Goal: Entertainment & Leisure: Browse casually

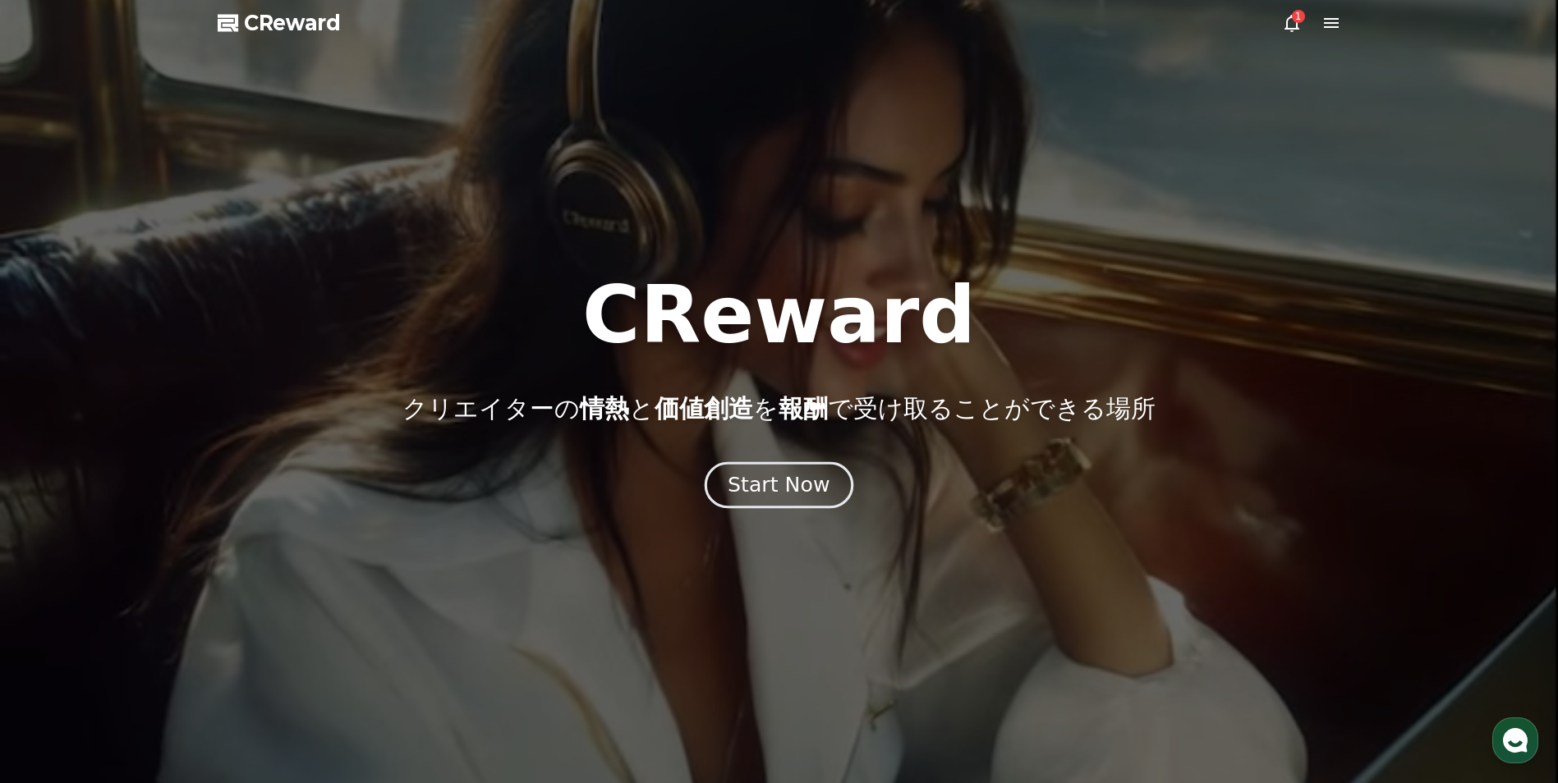
click at [806, 485] on div "Start Now" at bounding box center [779, 485] width 102 height 28
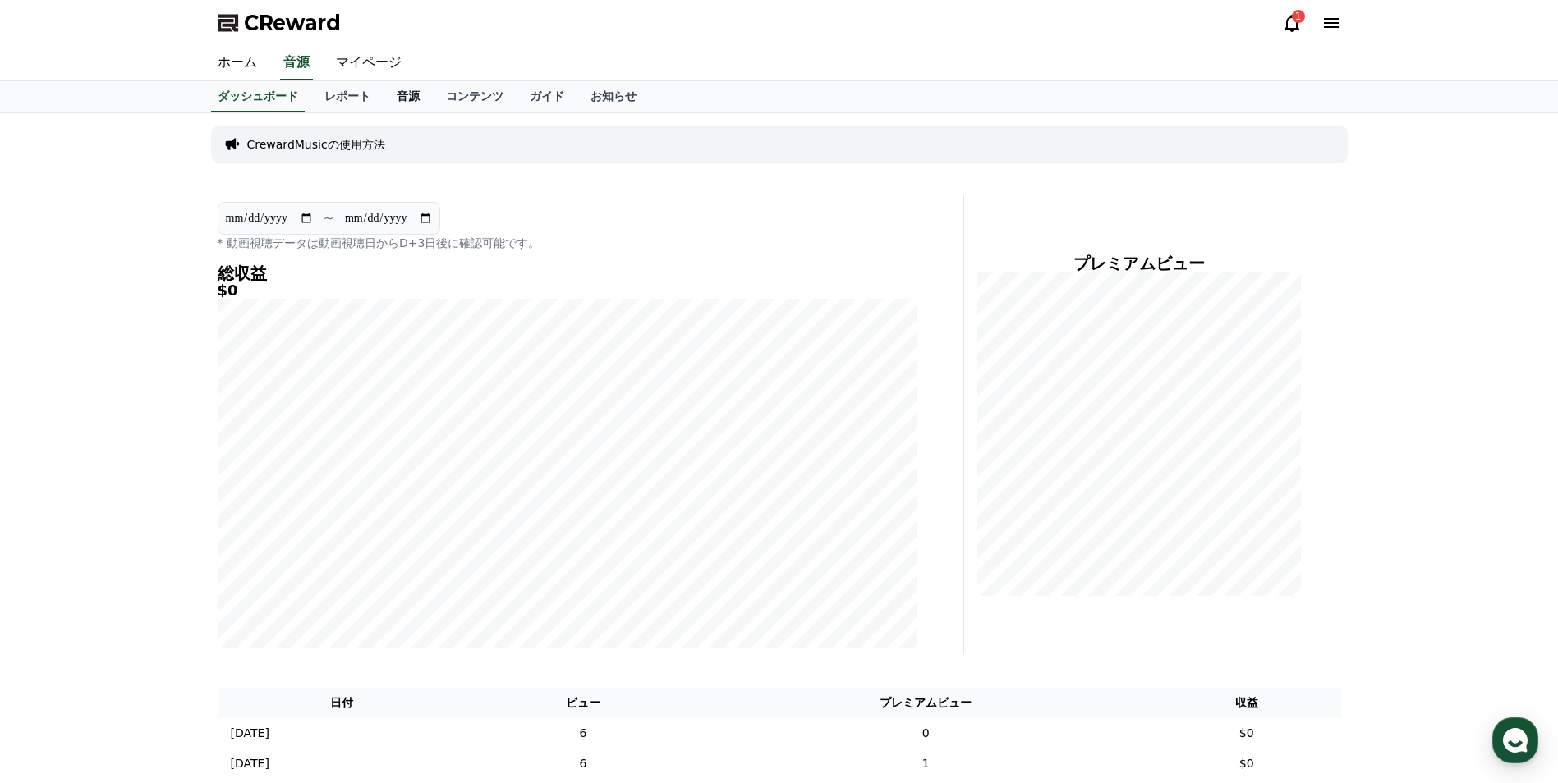
click at [387, 99] on link "音源" at bounding box center [407, 96] width 49 height 31
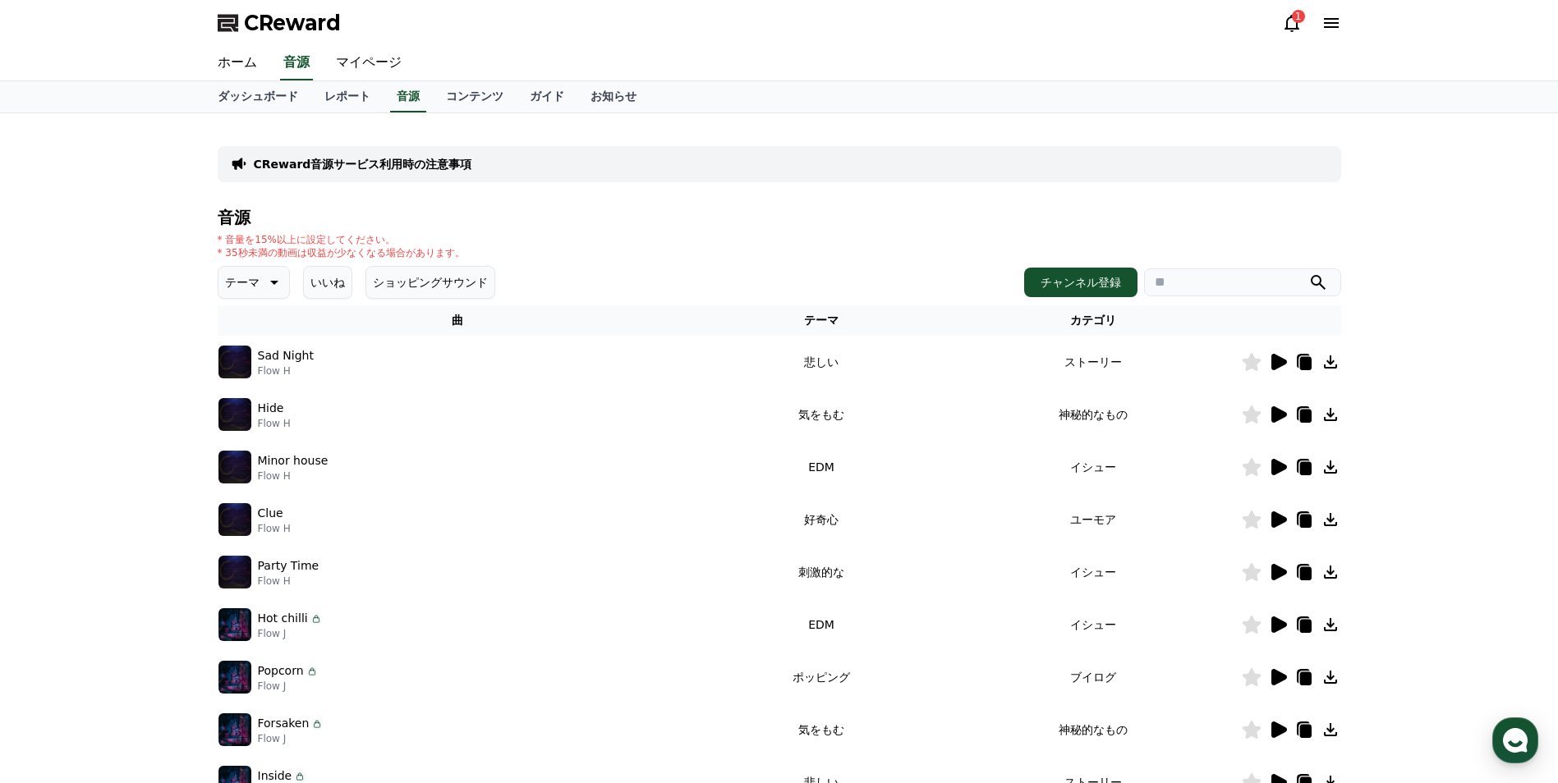
click at [238, 425] on img at bounding box center [234, 414] width 33 height 33
click at [1277, 420] on icon at bounding box center [1279, 414] width 16 height 16
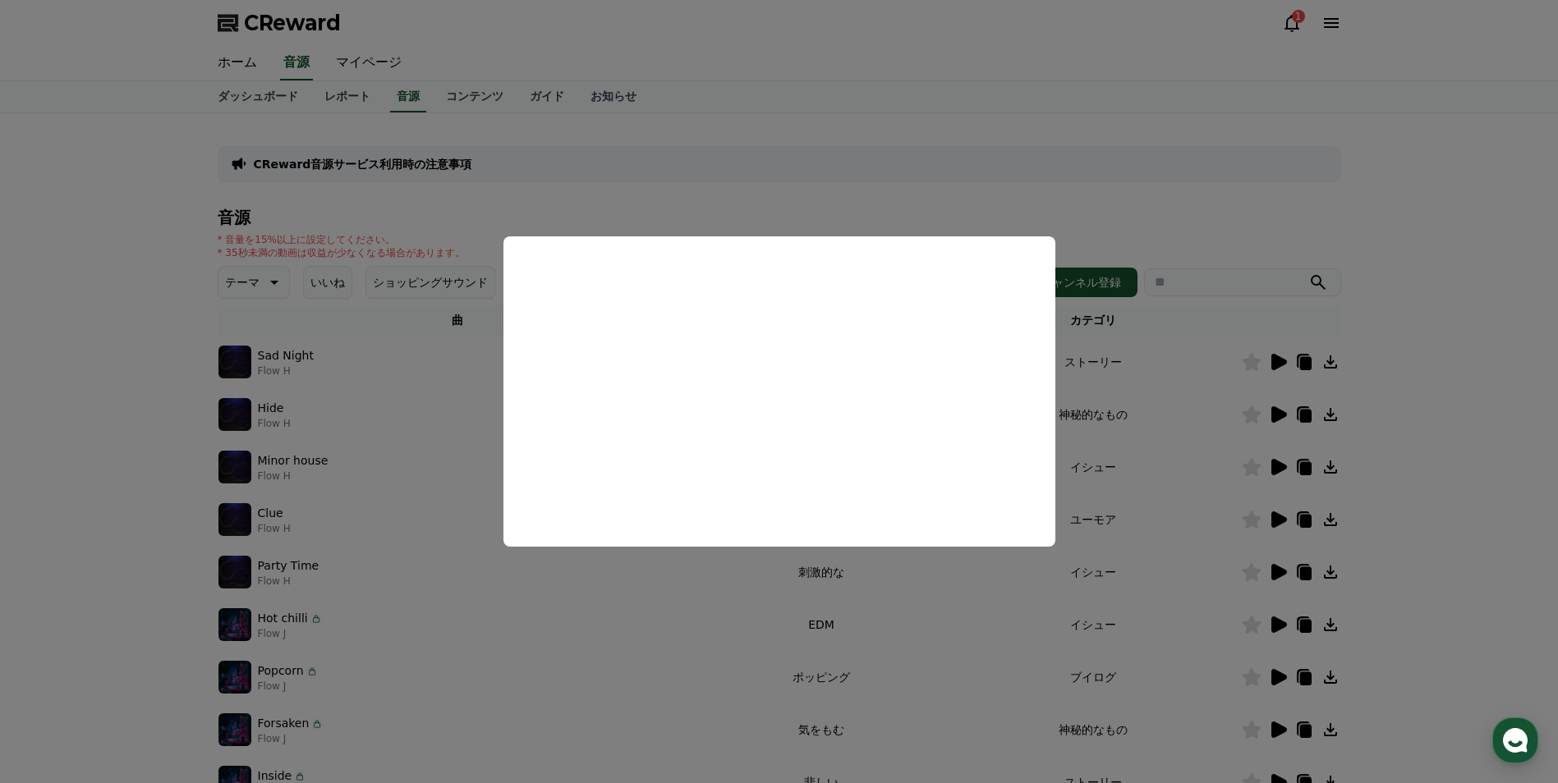
click at [756, 595] on button "close modal" at bounding box center [779, 391] width 1558 height 783
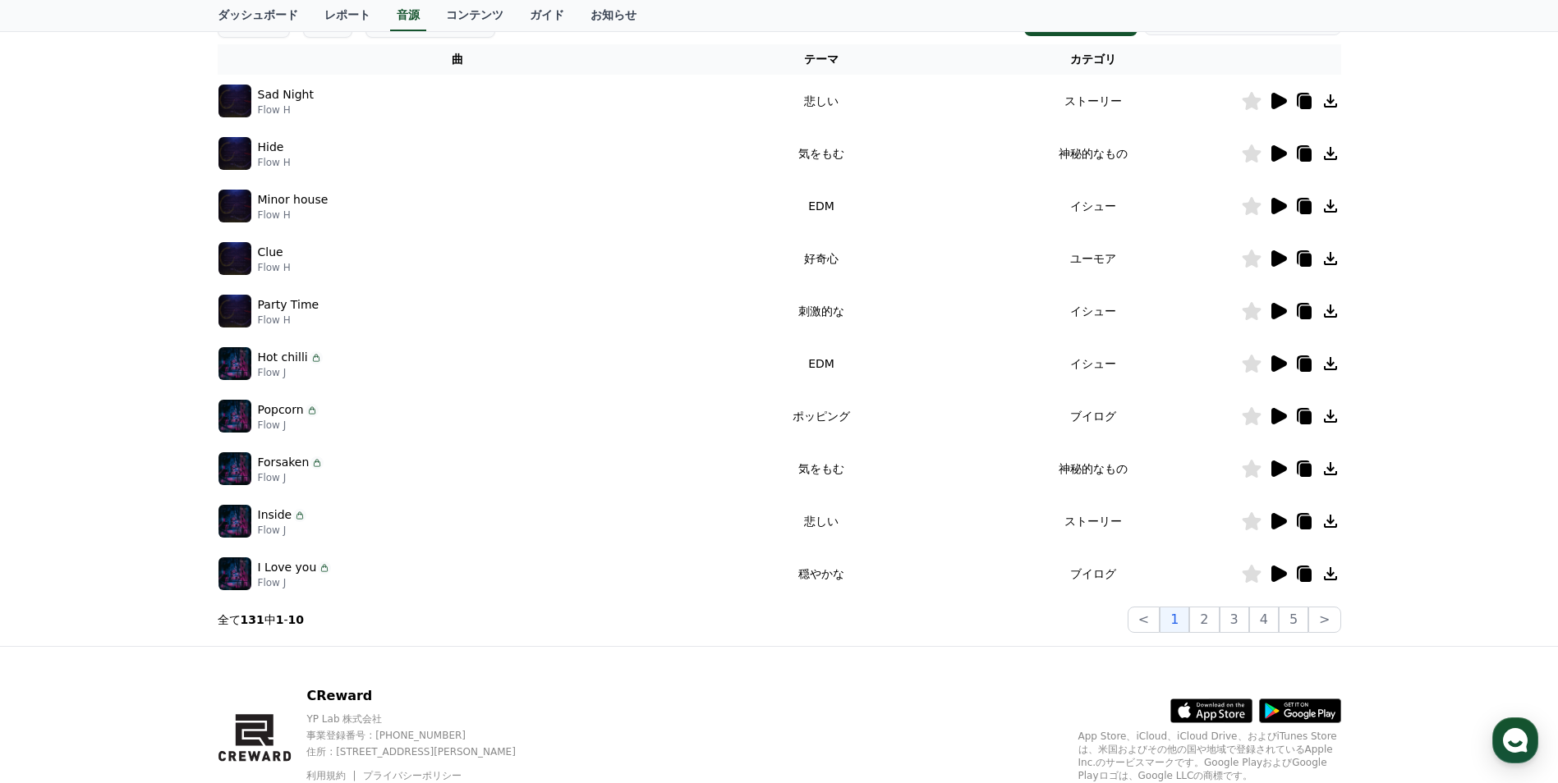
scroll to position [328, 0]
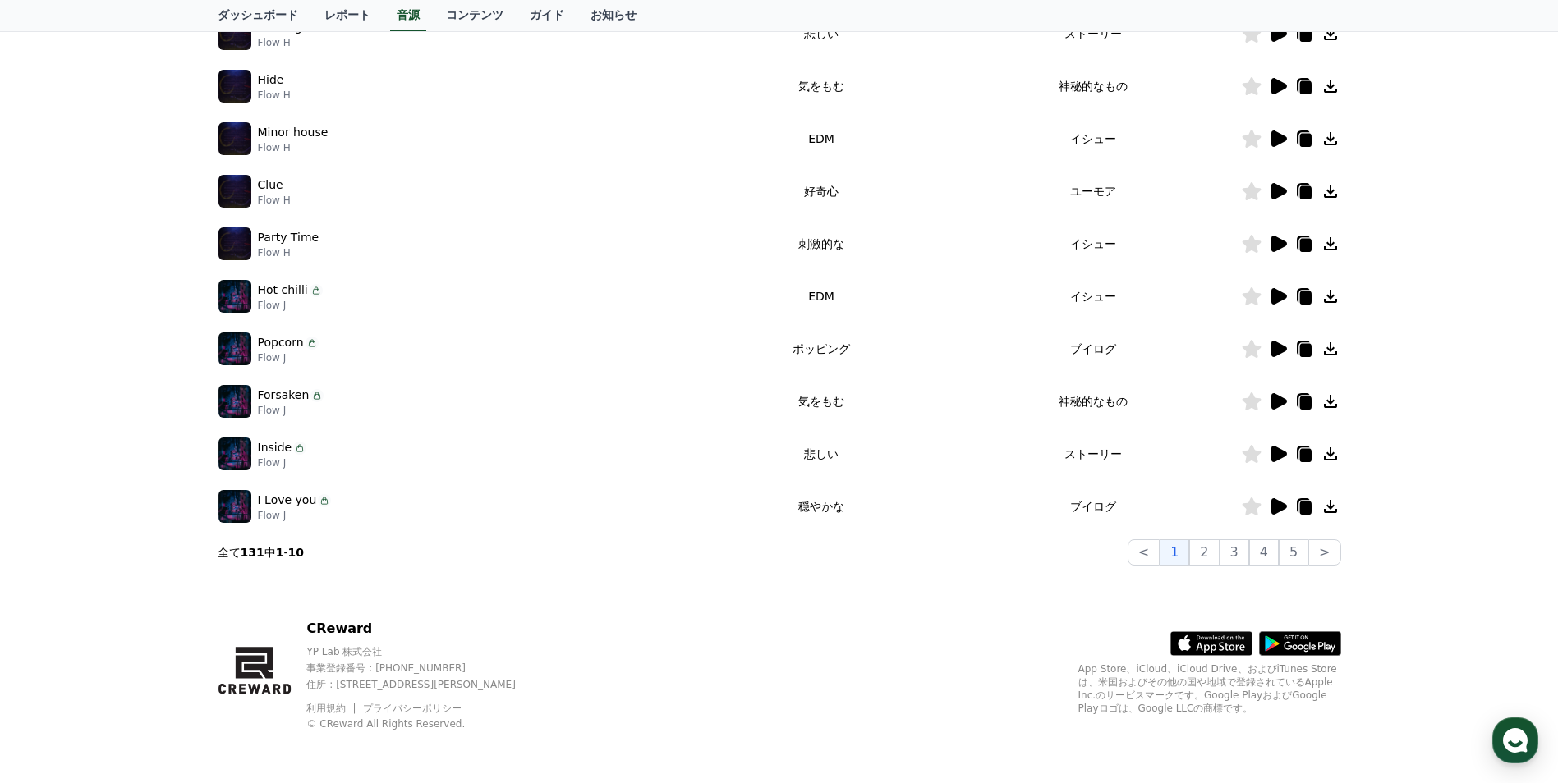
click at [1278, 405] on icon at bounding box center [1279, 401] width 16 height 16
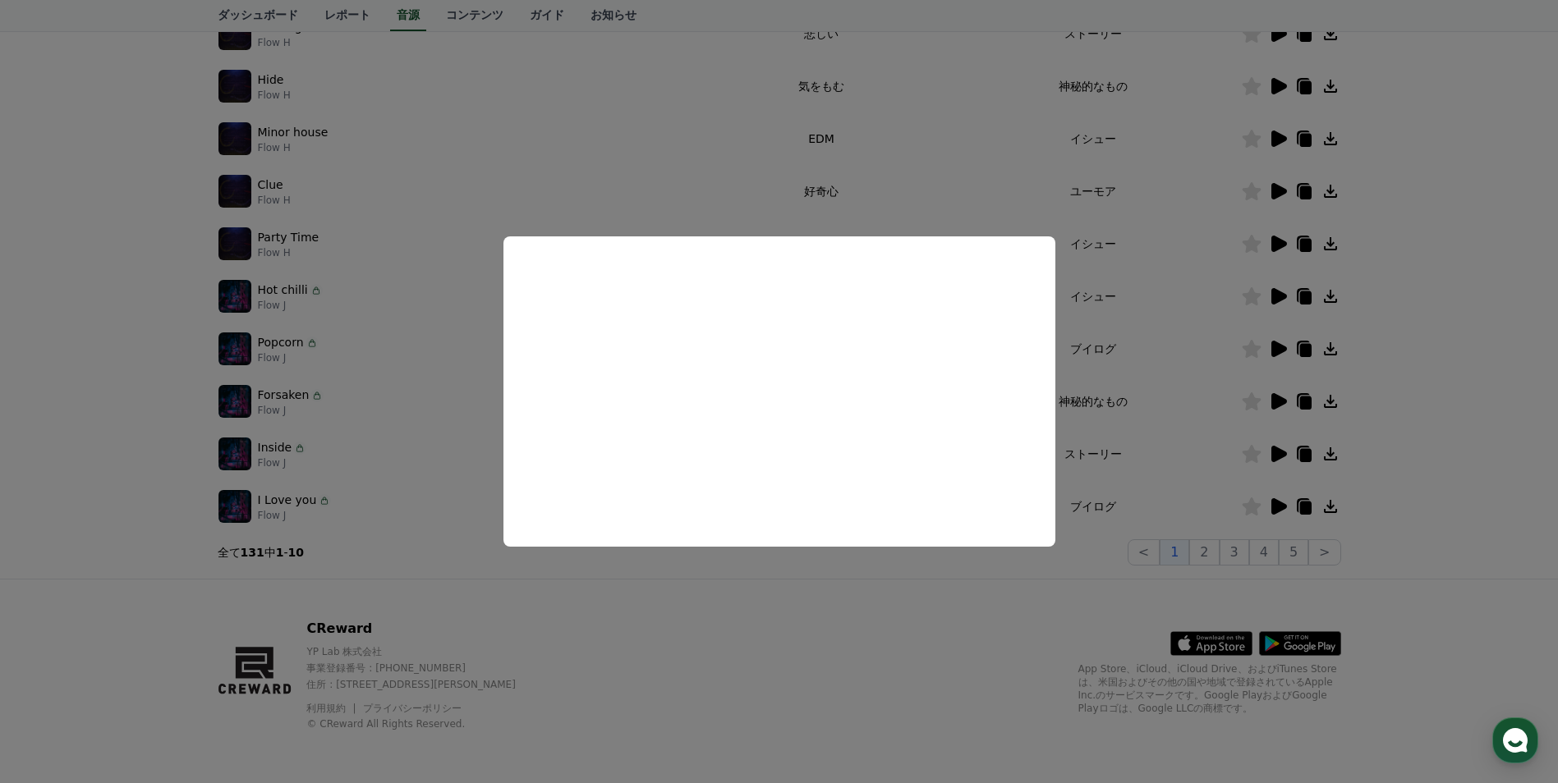
click at [978, 571] on button "close modal" at bounding box center [779, 391] width 1558 height 783
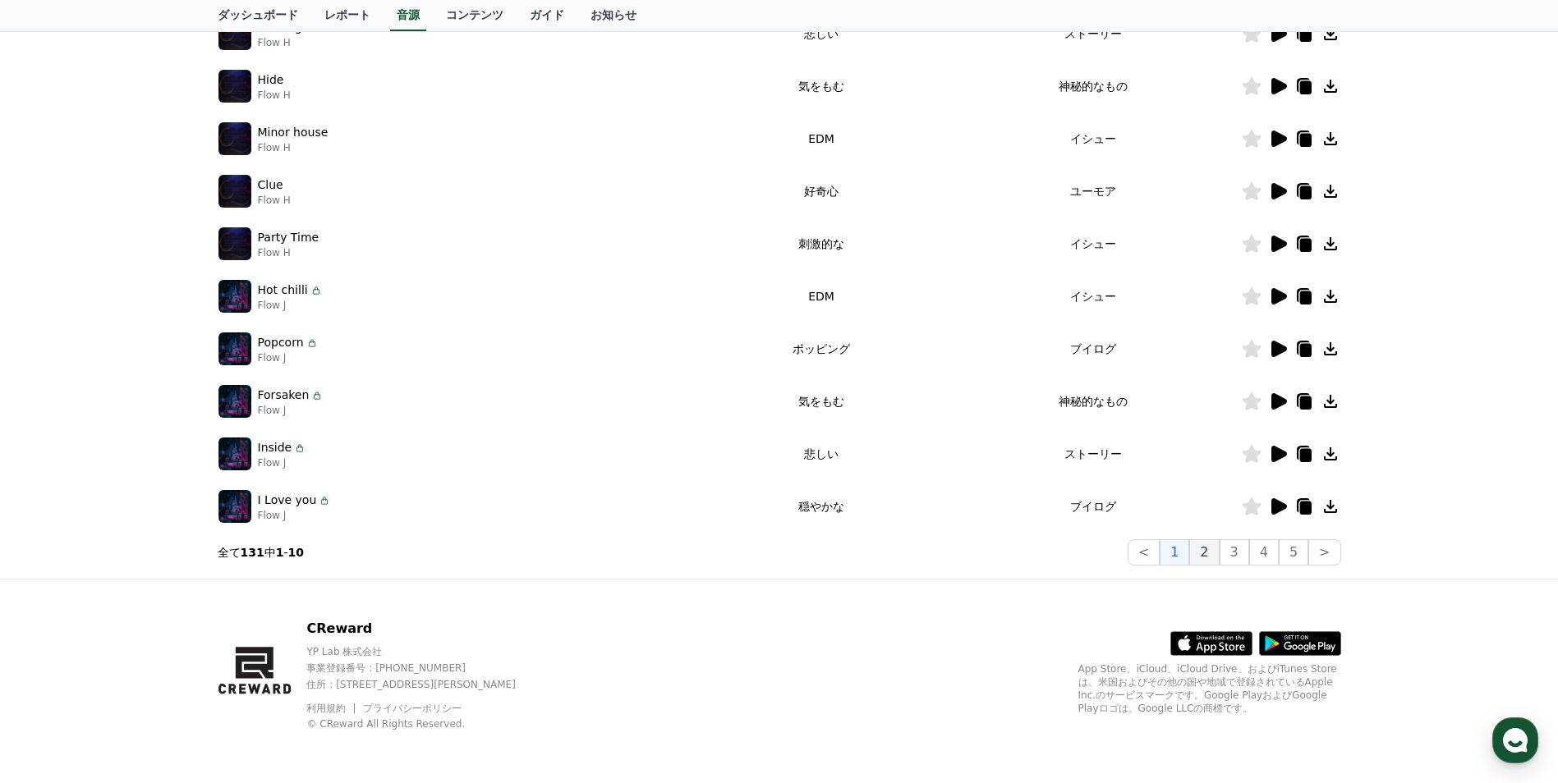
click at [1222, 554] on button "2" at bounding box center [1234, 553] width 30 height 26
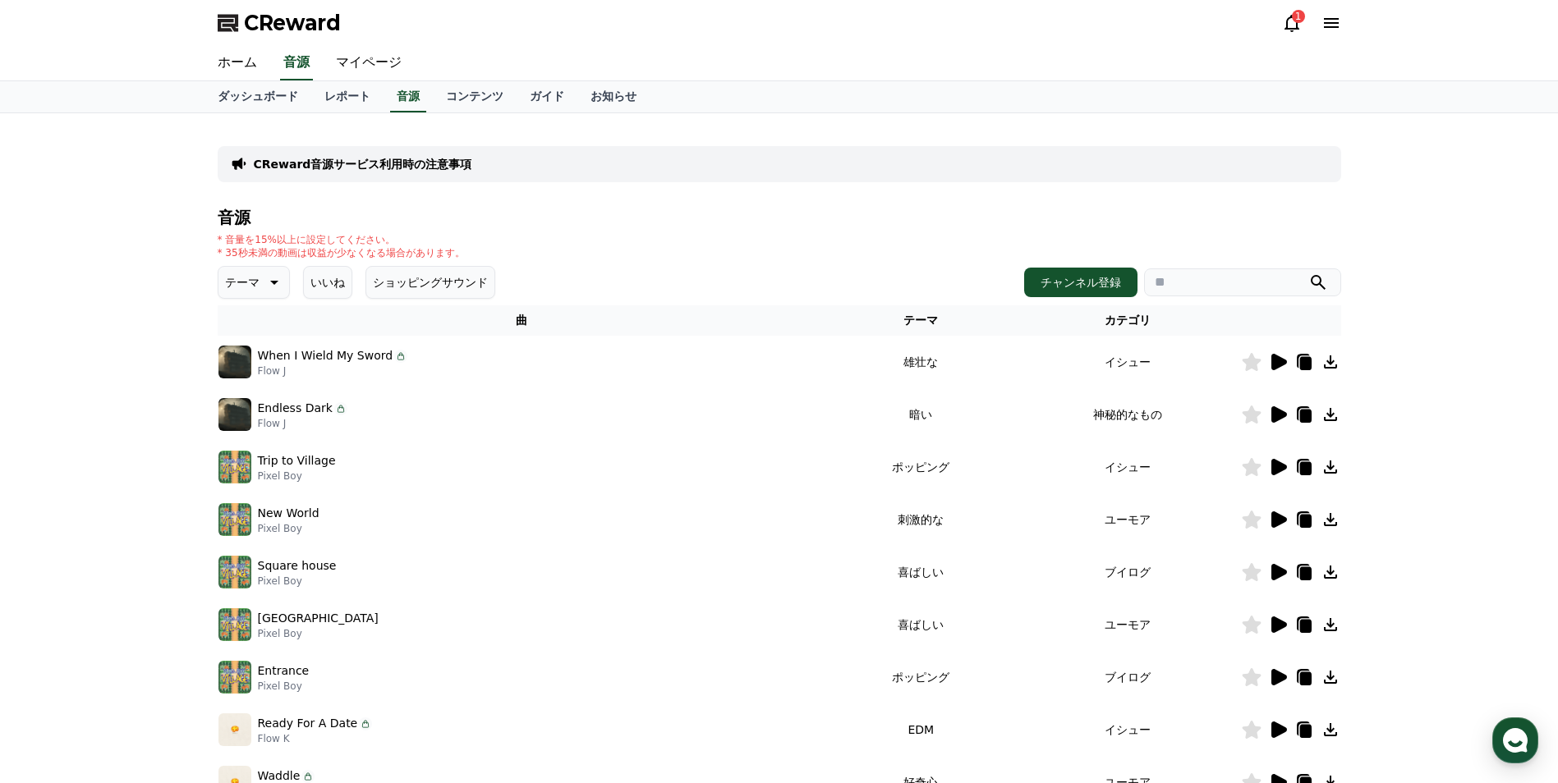
click at [1283, 420] on icon at bounding box center [1278, 415] width 20 height 20
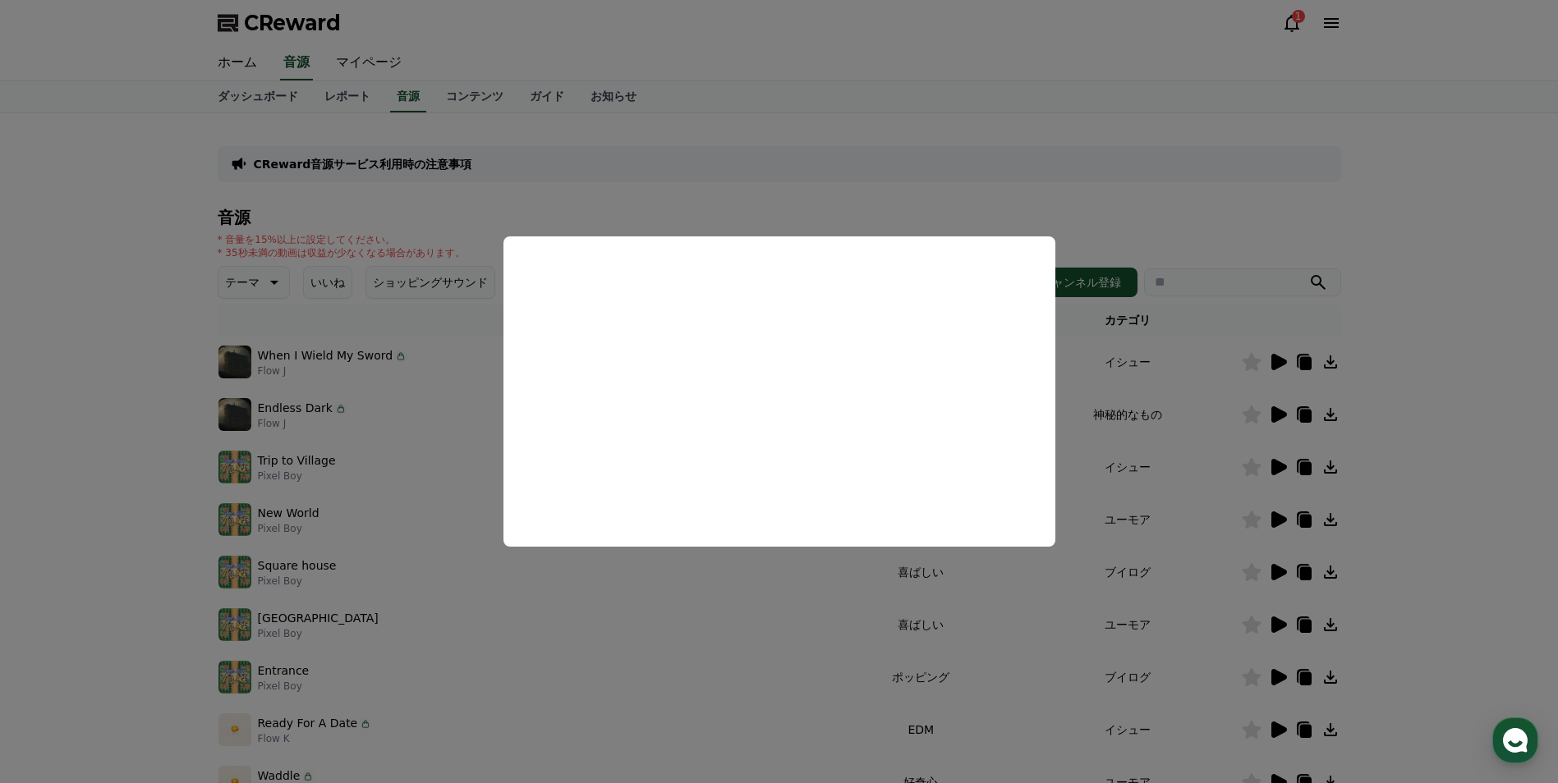
click at [833, 563] on button "close modal" at bounding box center [779, 391] width 1558 height 783
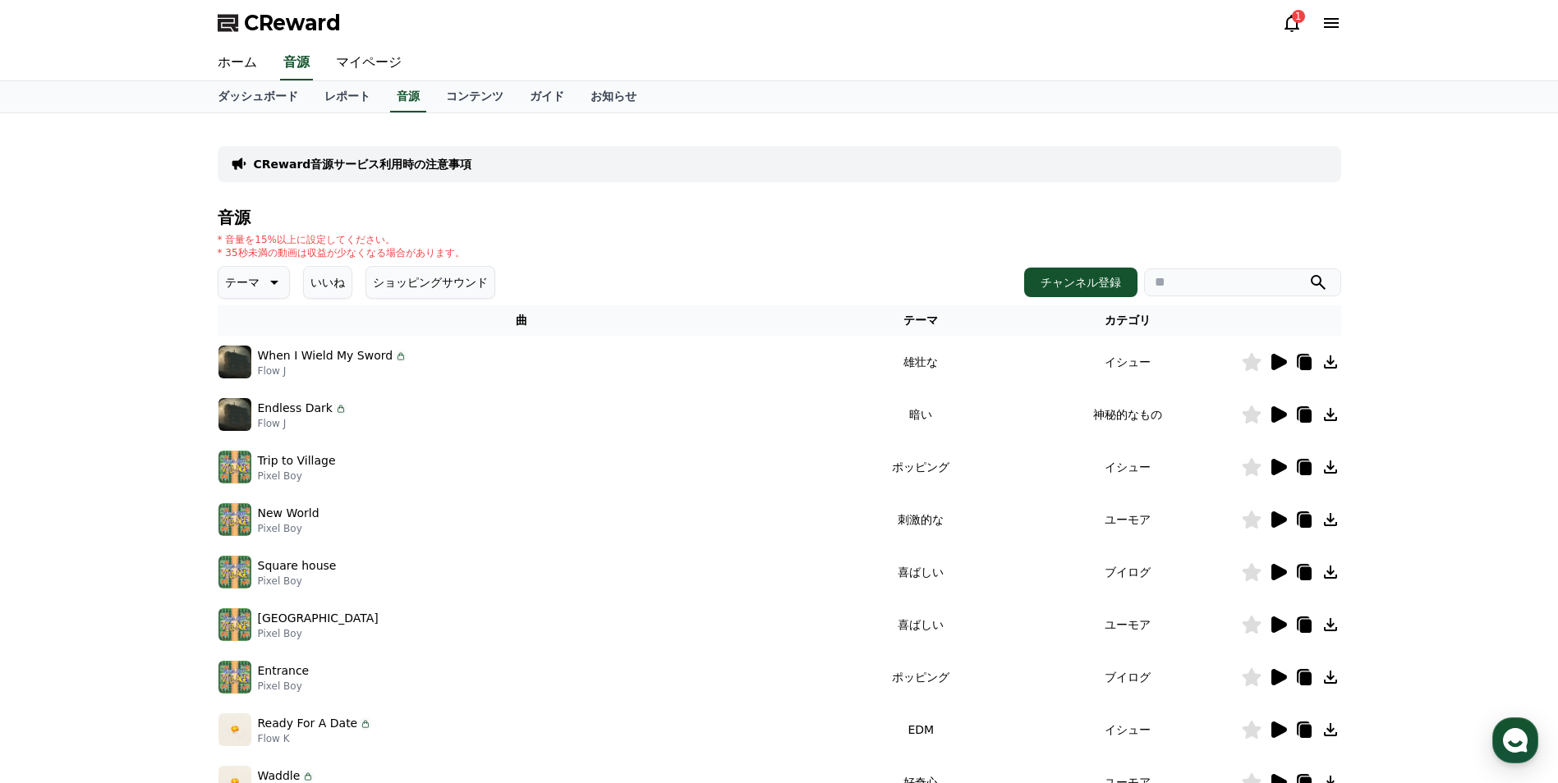
click at [1277, 360] on icon at bounding box center [1279, 362] width 16 height 16
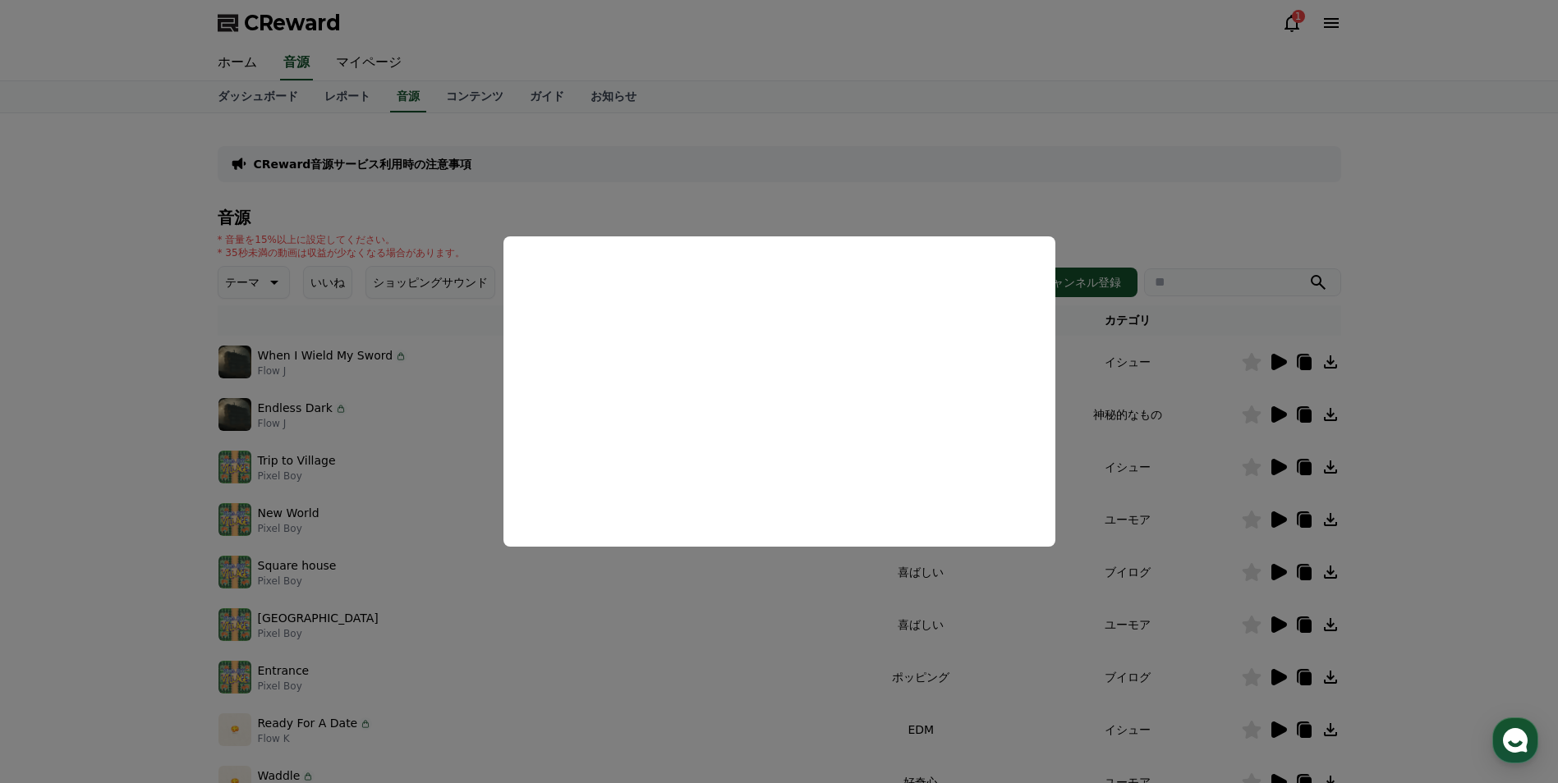
click at [727, 585] on button "close modal" at bounding box center [779, 391] width 1558 height 783
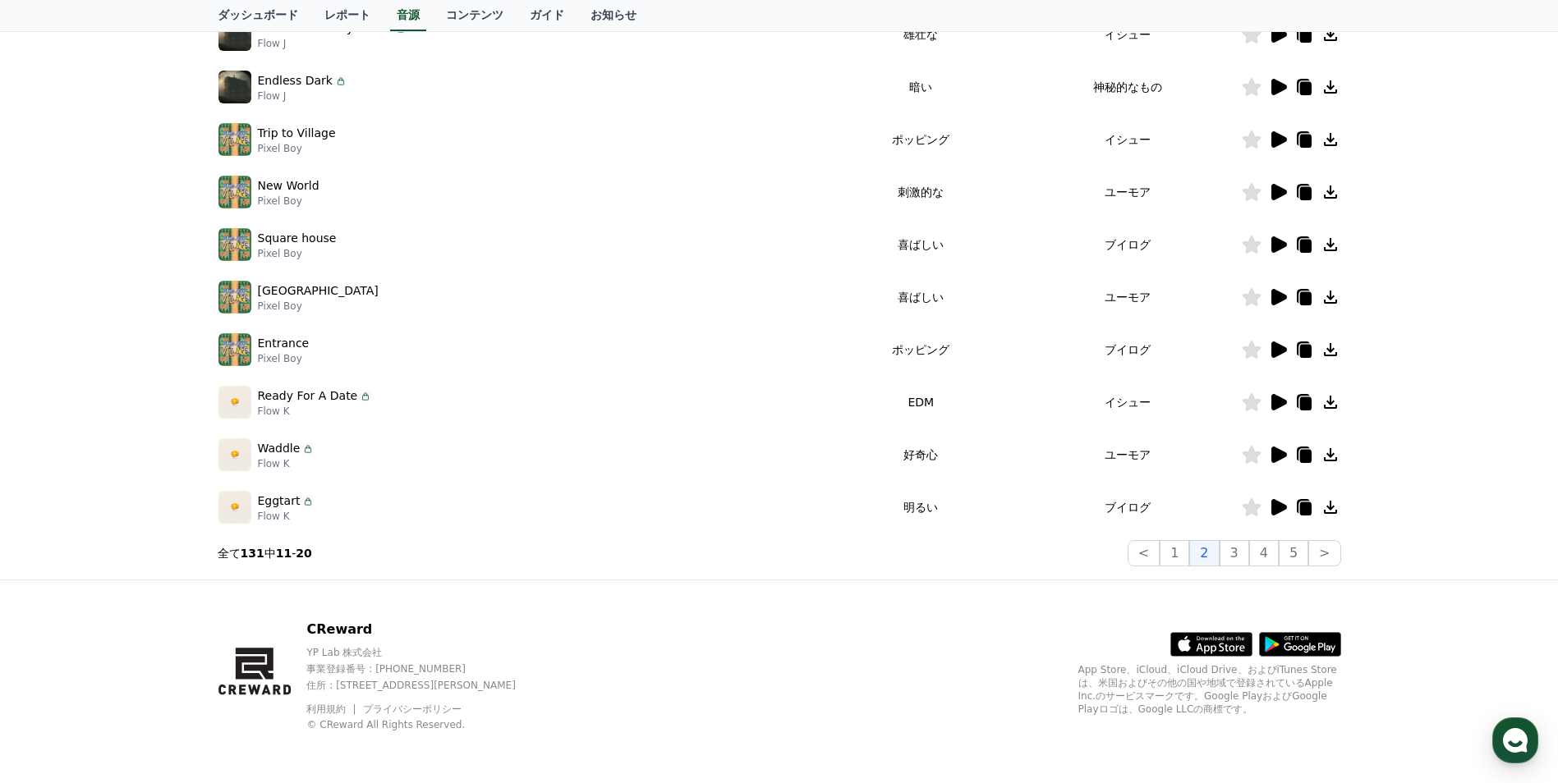
scroll to position [328, 0]
click at [1279, 555] on button "3" at bounding box center [1294, 553] width 30 height 26
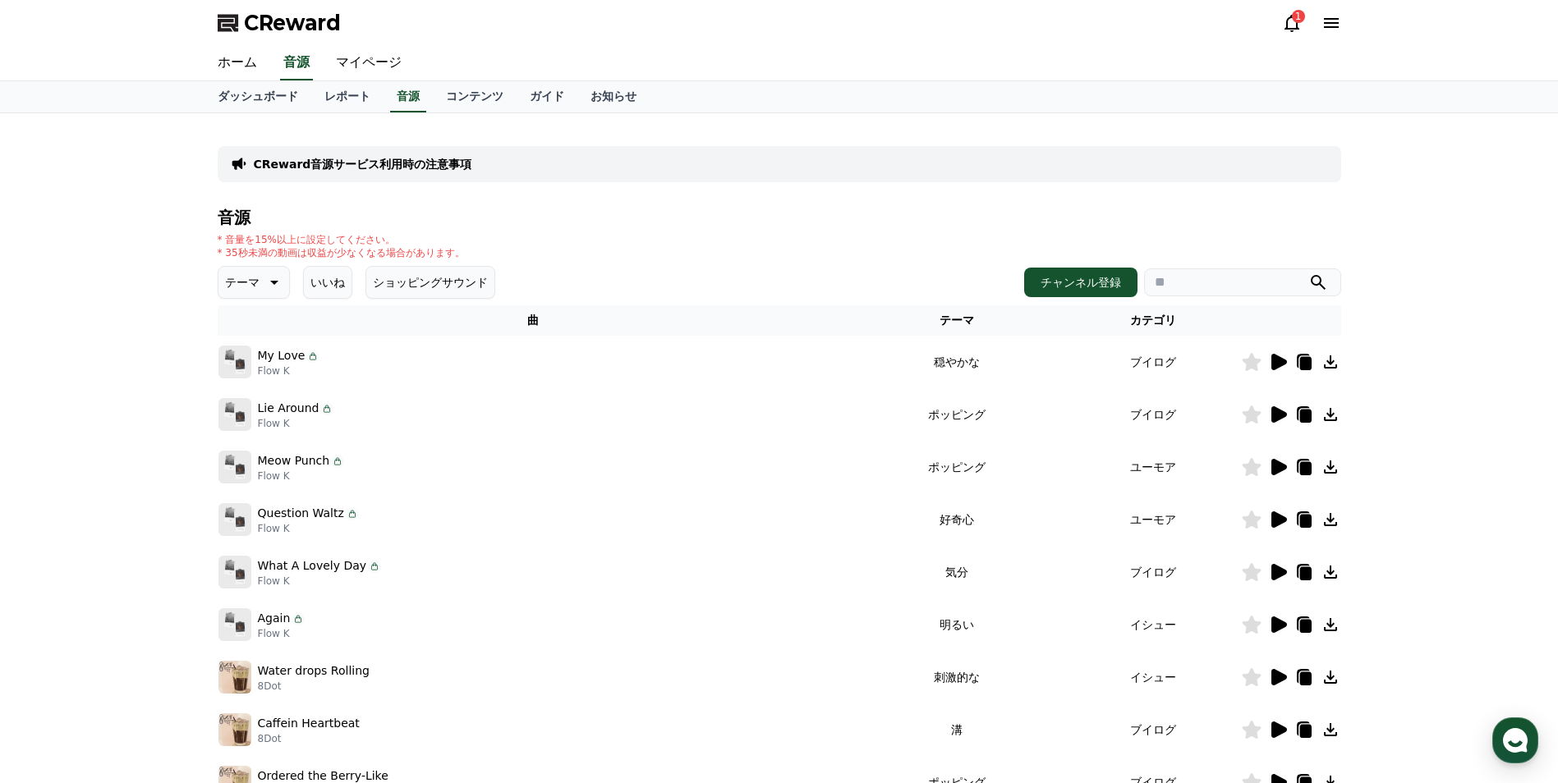
click at [1271, 627] on icon at bounding box center [1279, 625] width 16 height 16
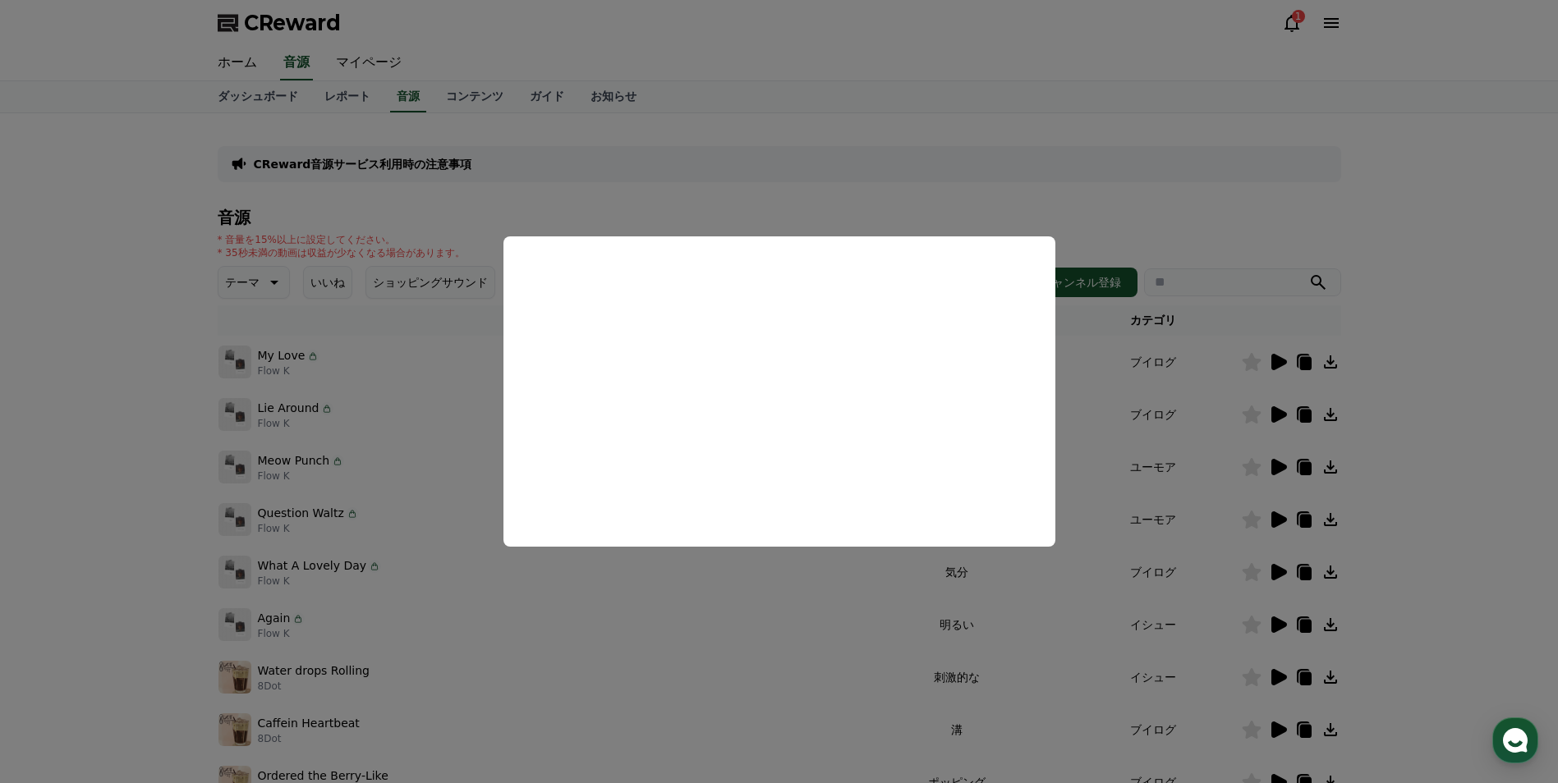
click at [615, 576] on button "close modal" at bounding box center [779, 391] width 1558 height 783
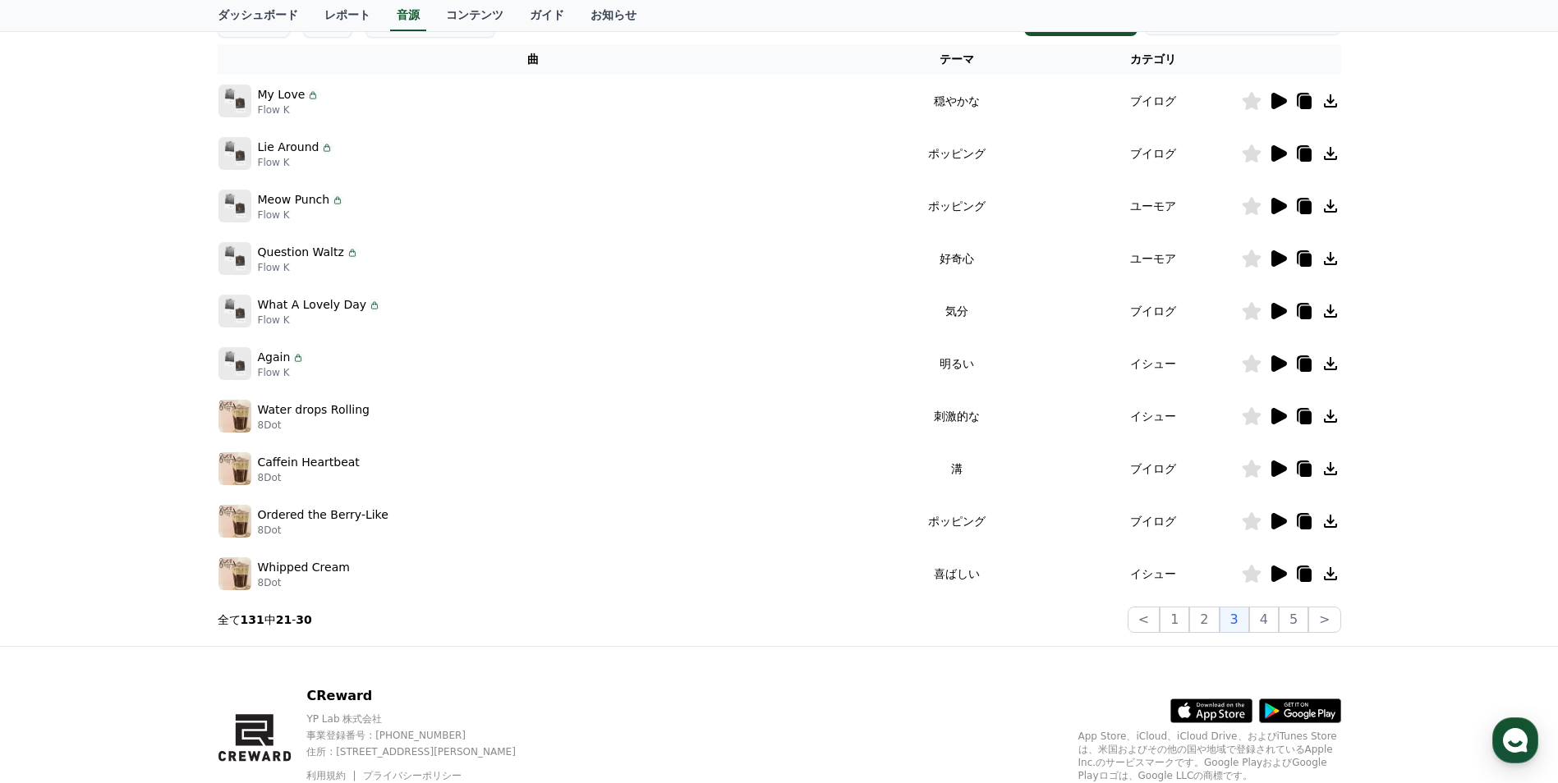
scroll to position [328, 0]
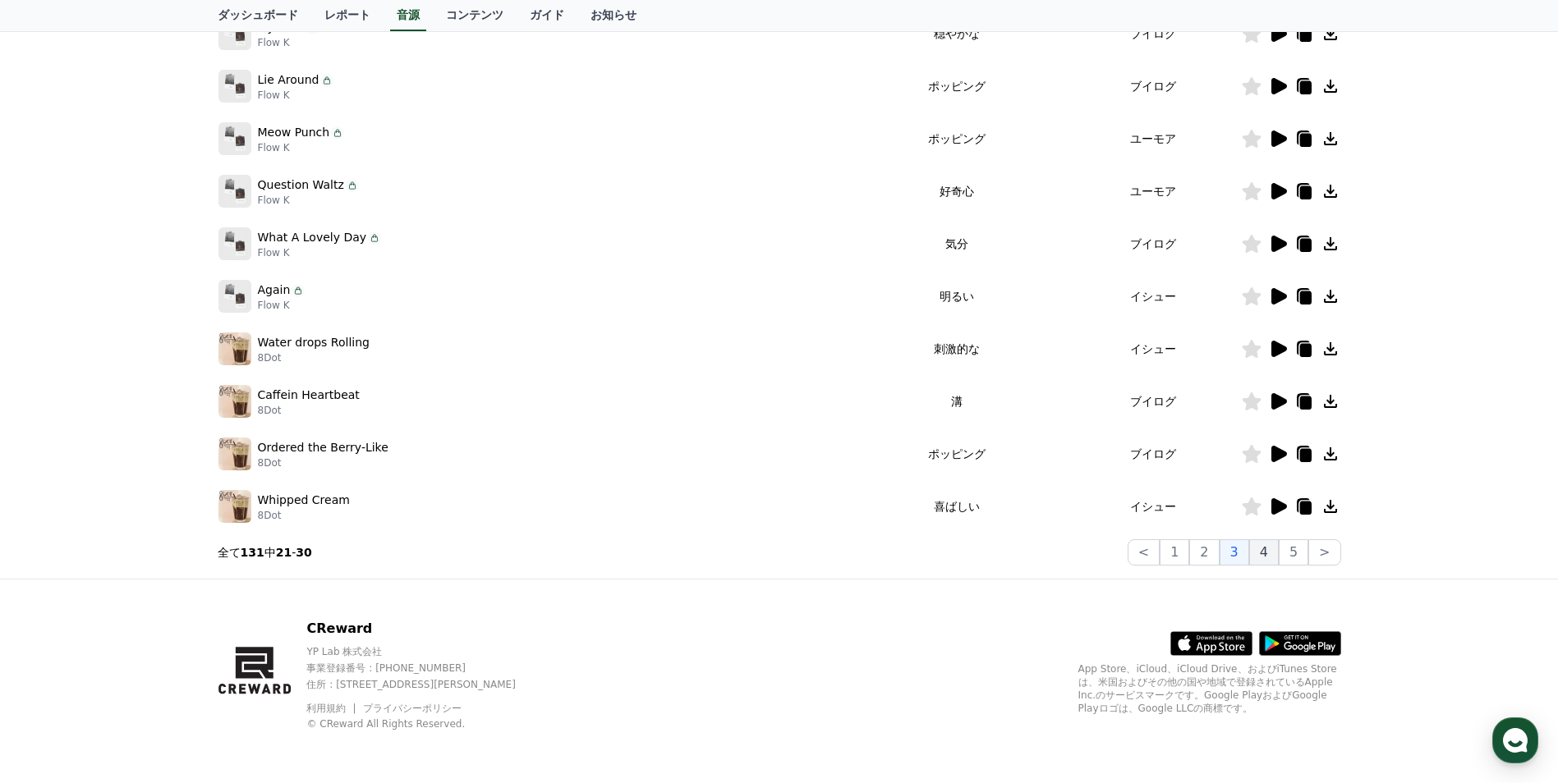
click at [1265, 549] on button "4" at bounding box center [1264, 553] width 30 height 26
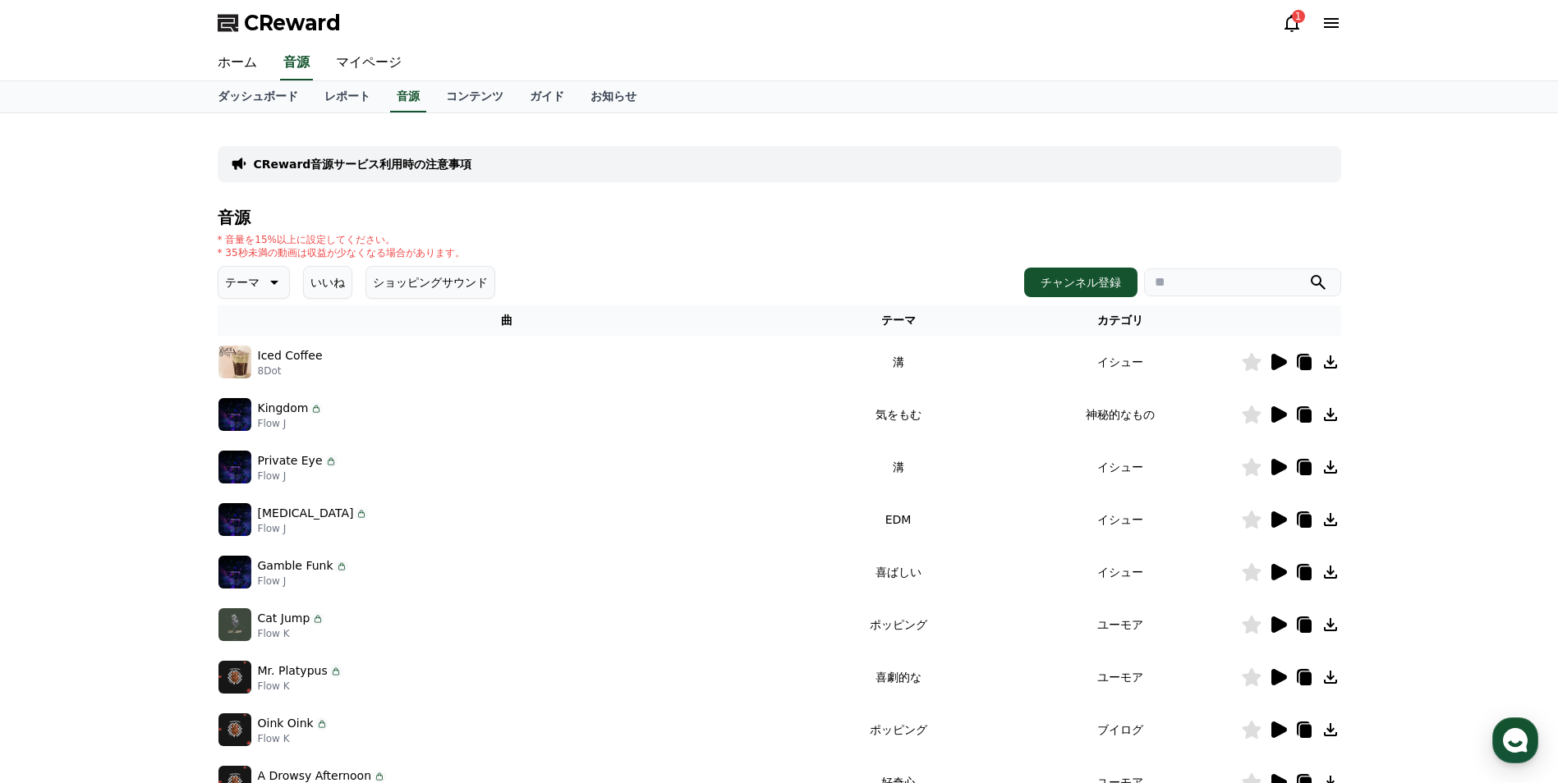
click at [1282, 514] on icon at bounding box center [1278, 520] width 20 height 20
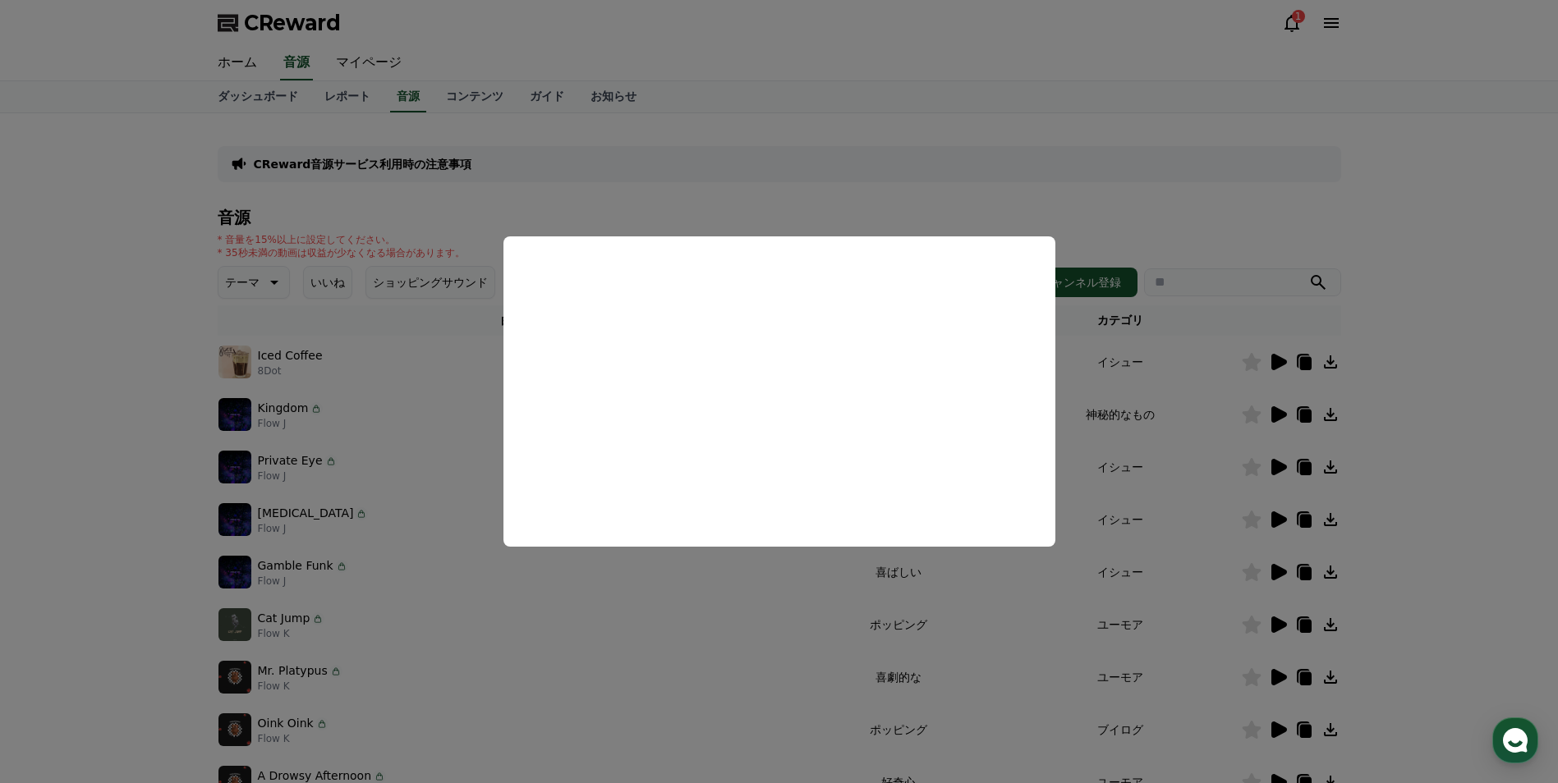
click at [668, 629] on button "close modal" at bounding box center [779, 391] width 1558 height 783
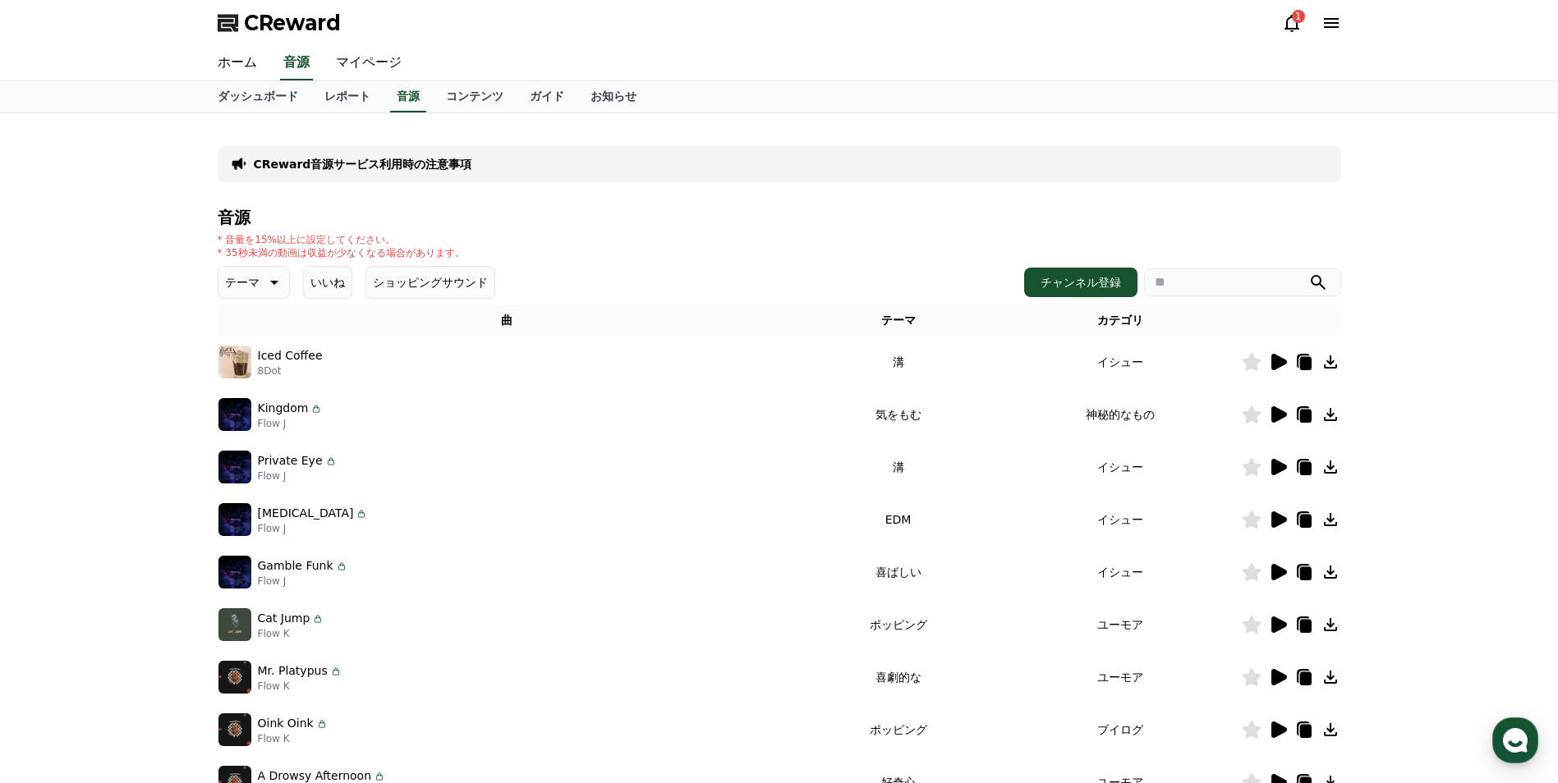
scroll to position [328, 0]
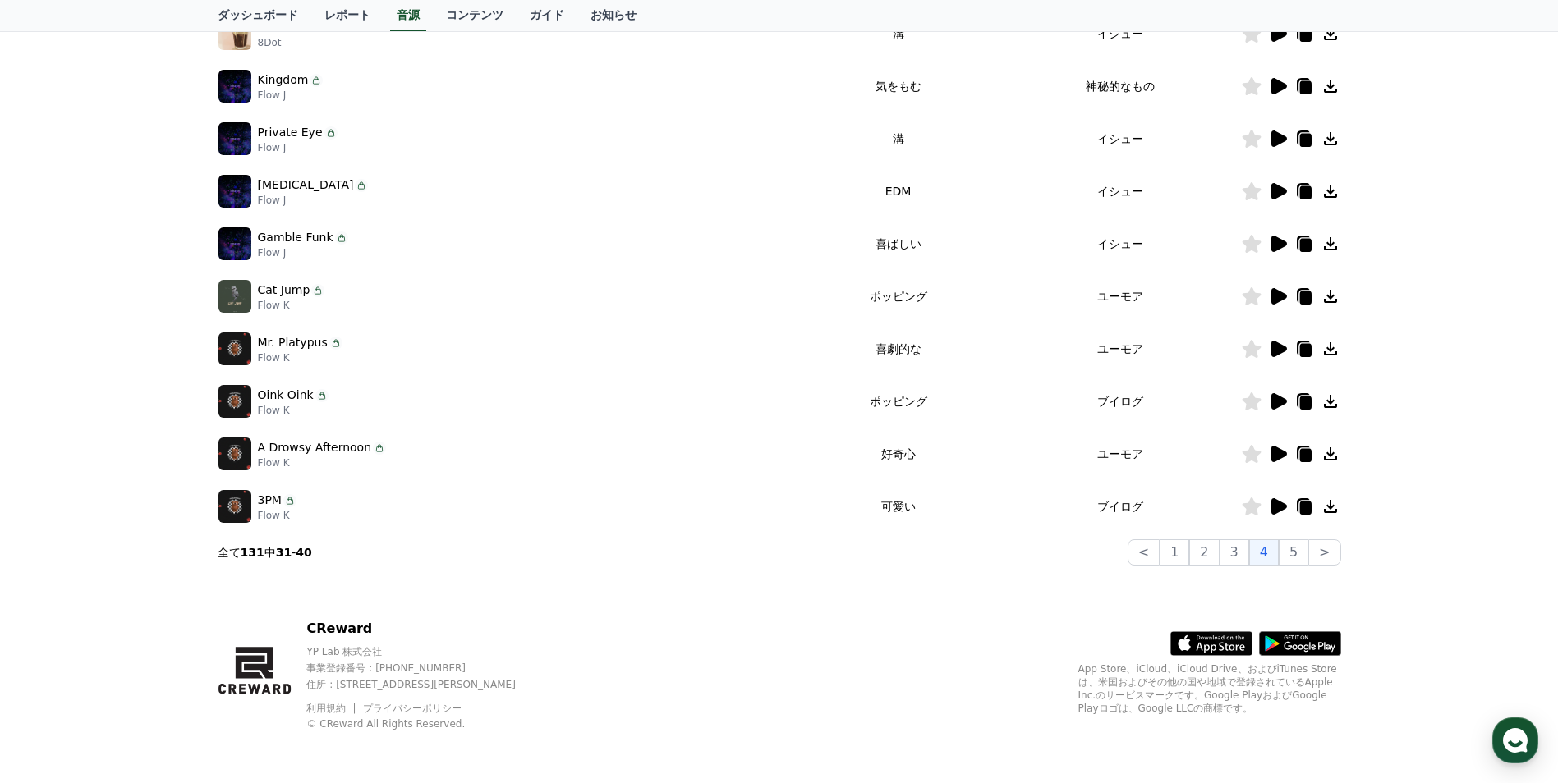
click at [1275, 459] on icon at bounding box center [1279, 454] width 16 height 16
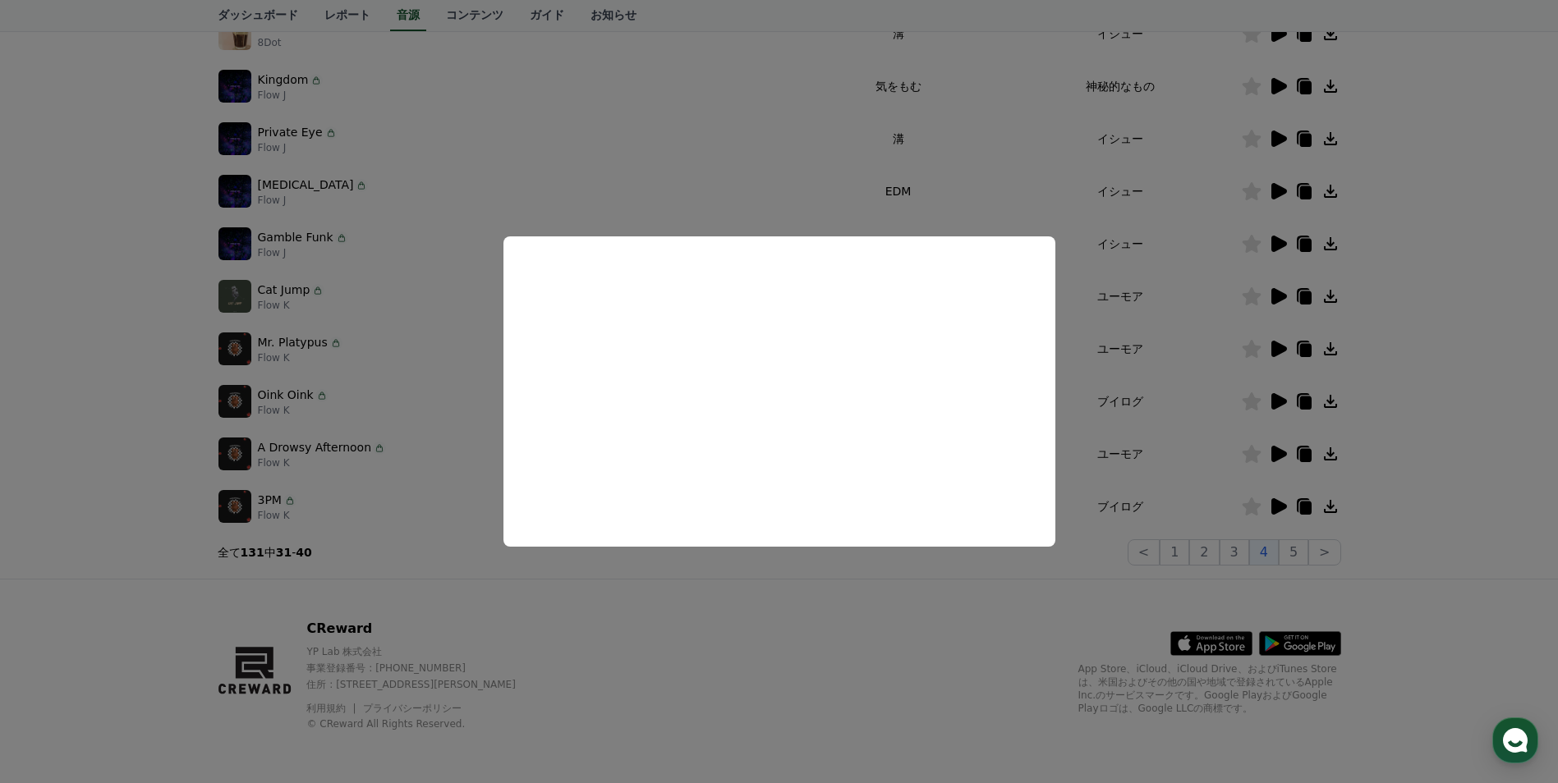
click at [791, 578] on button "close modal" at bounding box center [779, 391] width 1558 height 783
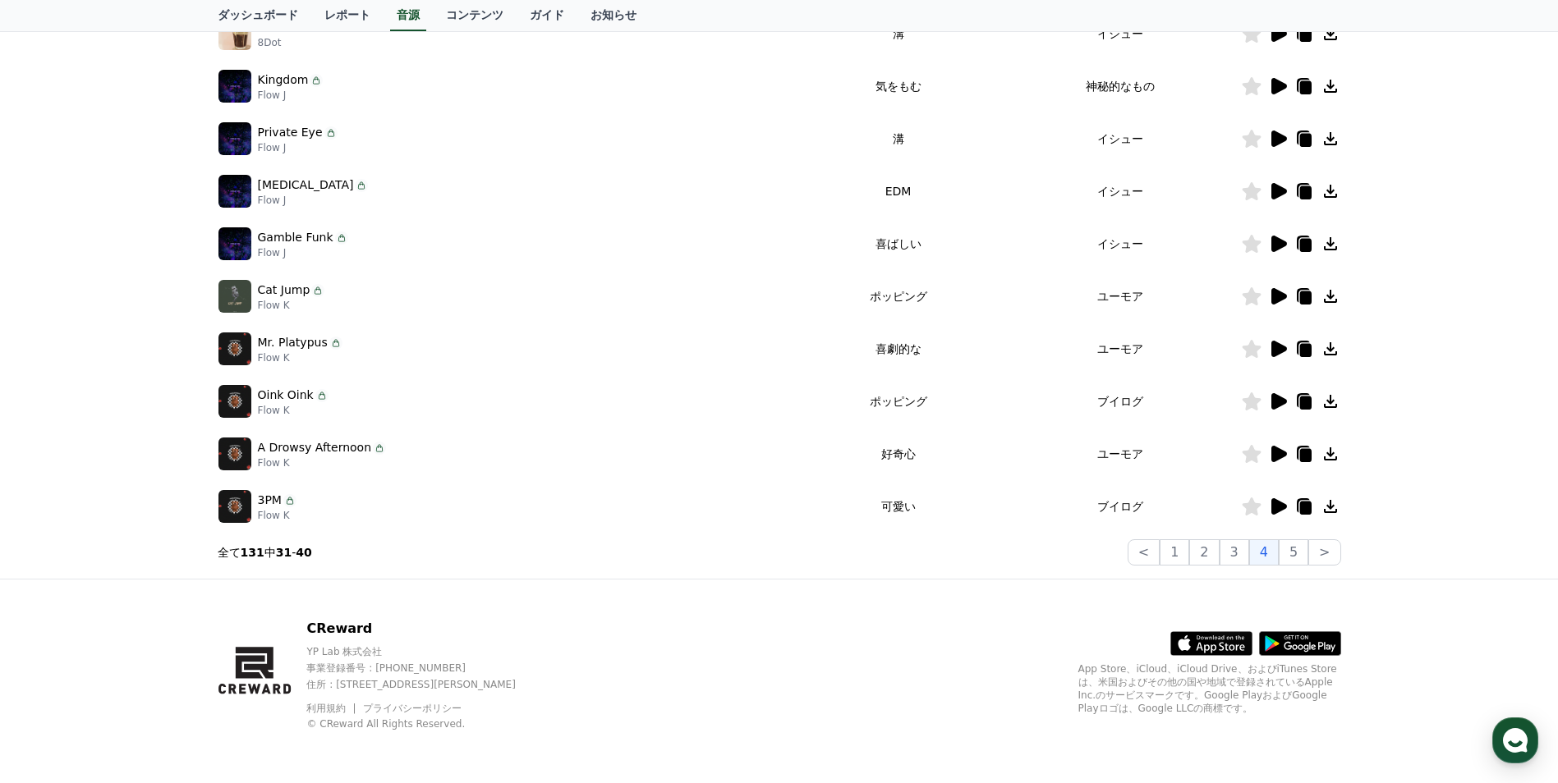
click at [1277, 353] on icon at bounding box center [1279, 349] width 16 height 16
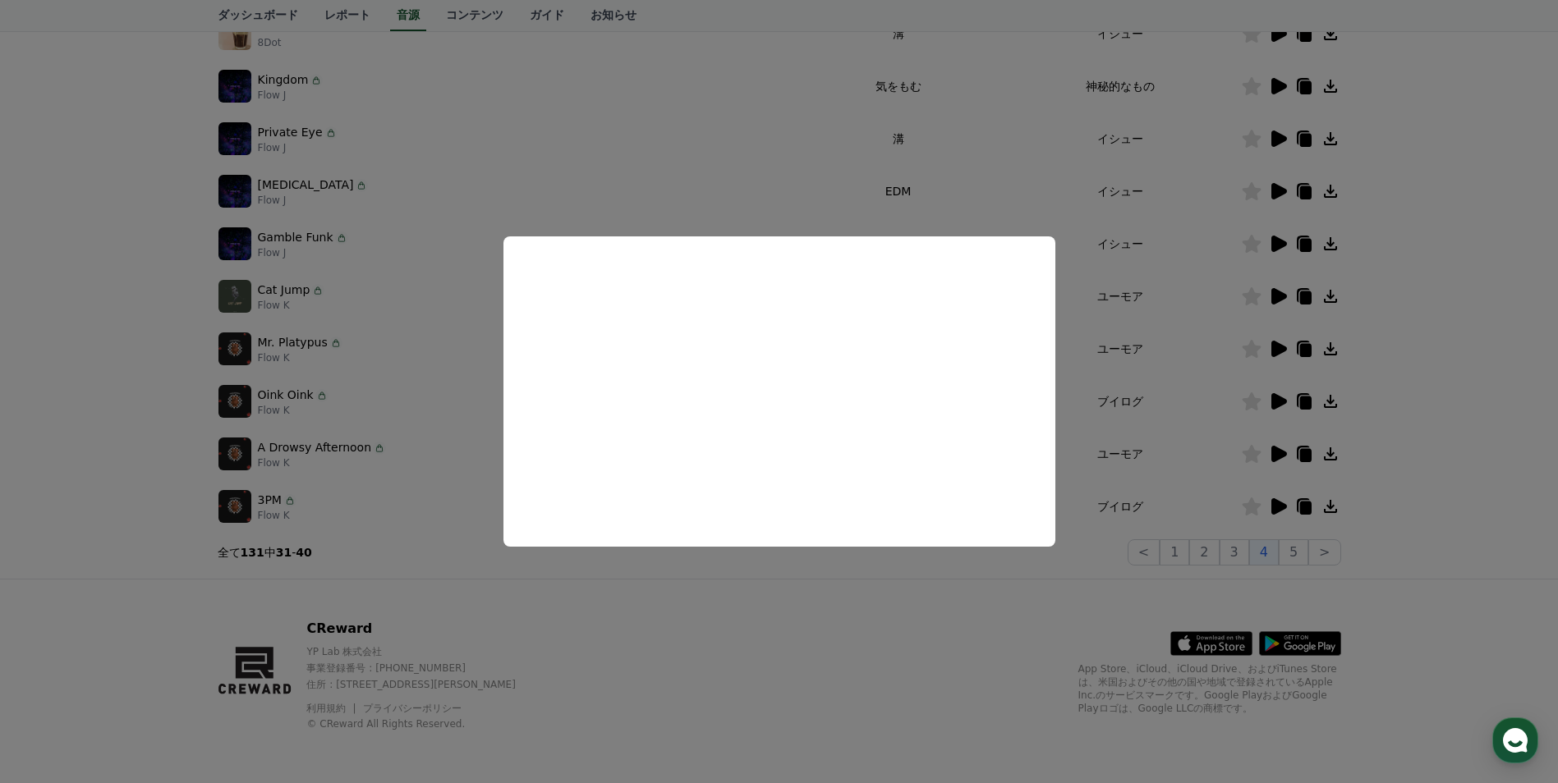
click at [698, 605] on button "close modal" at bounding box center [779, 391] width 1558 height 783
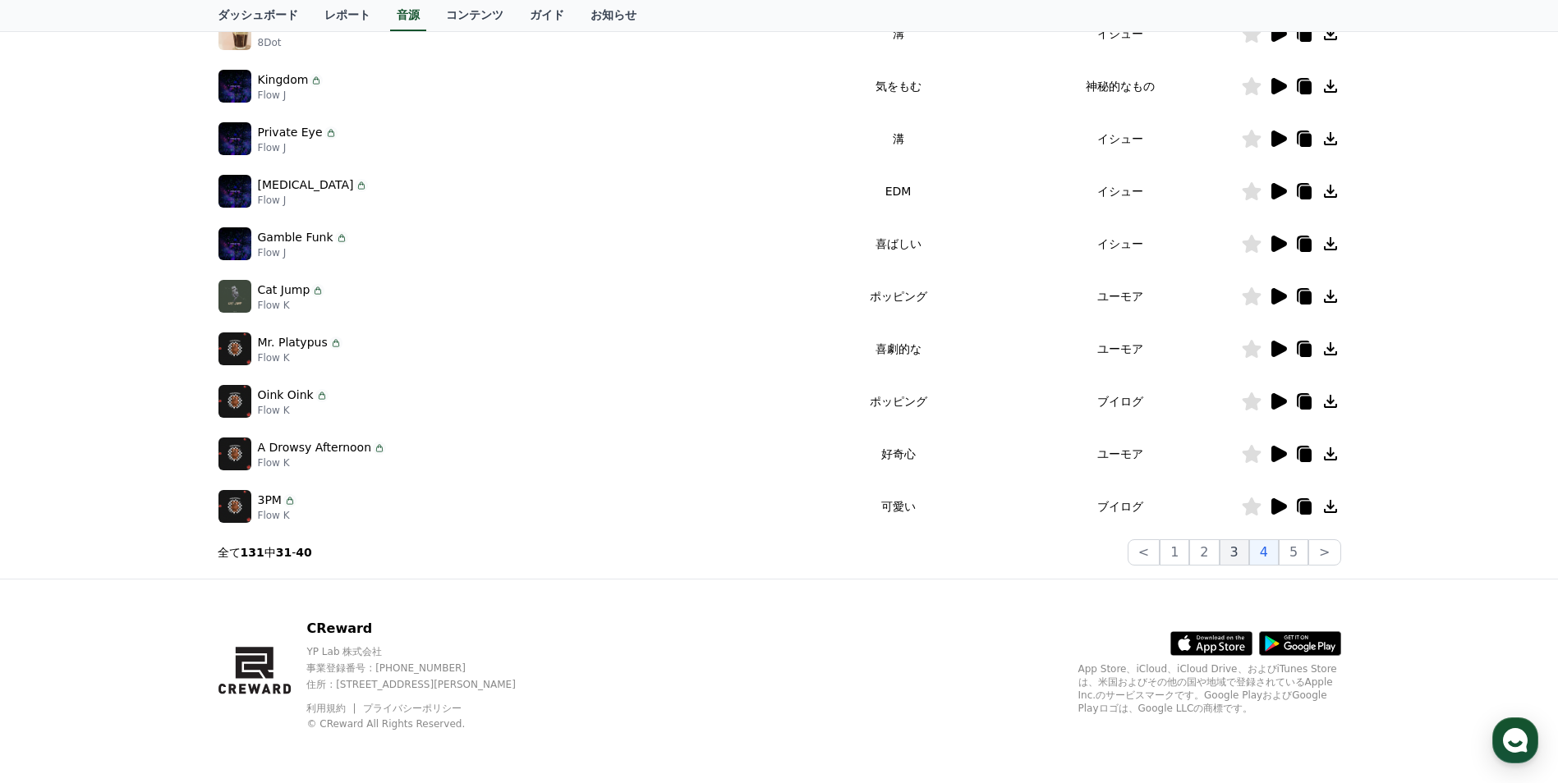
click at [1279, 558] on button "3" at bounding box center [1294, 553] width 30 height 26
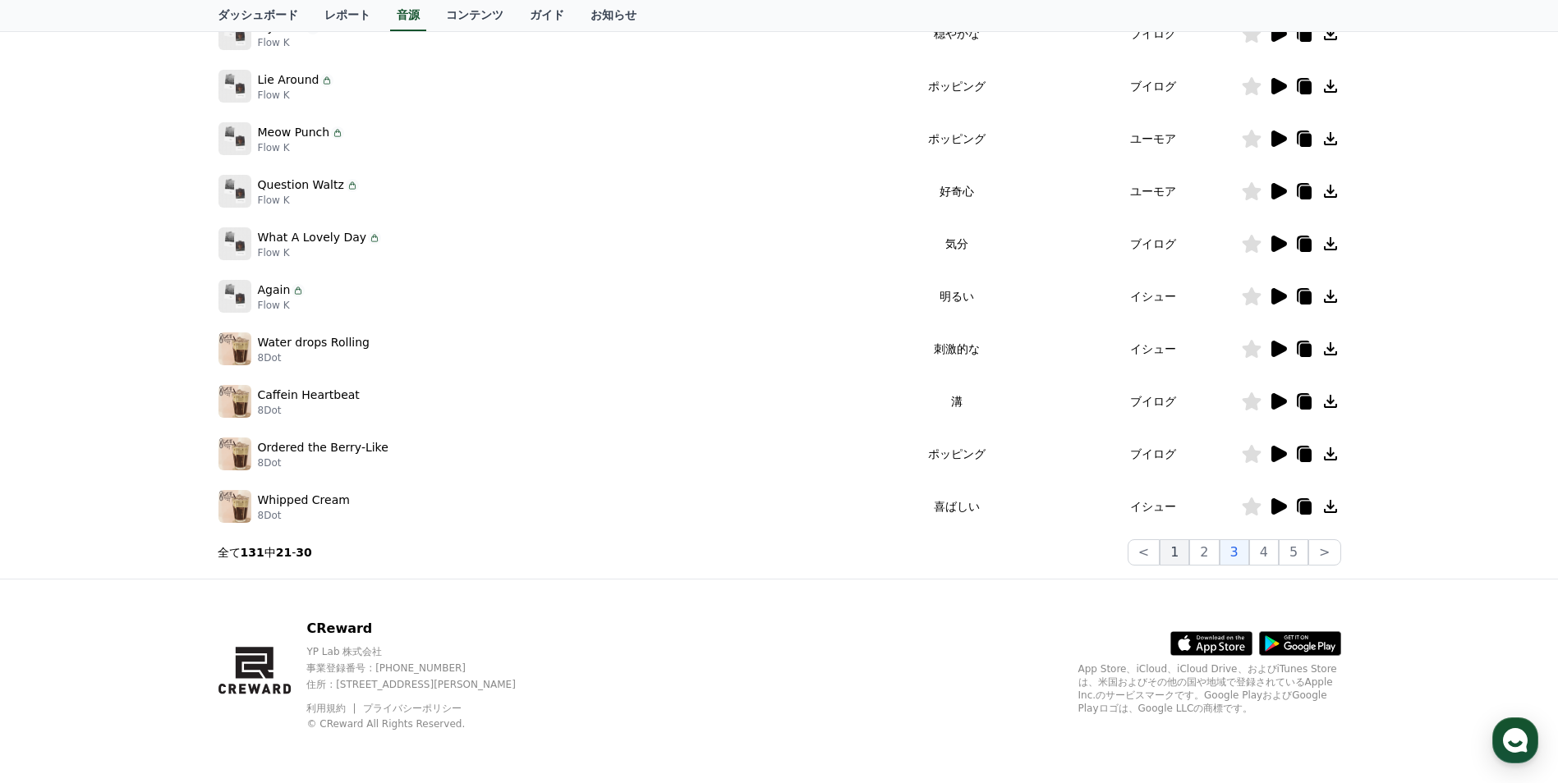
click at [1184, 552] on button "1" at bounding box center [1175, 553] width 30 height 26
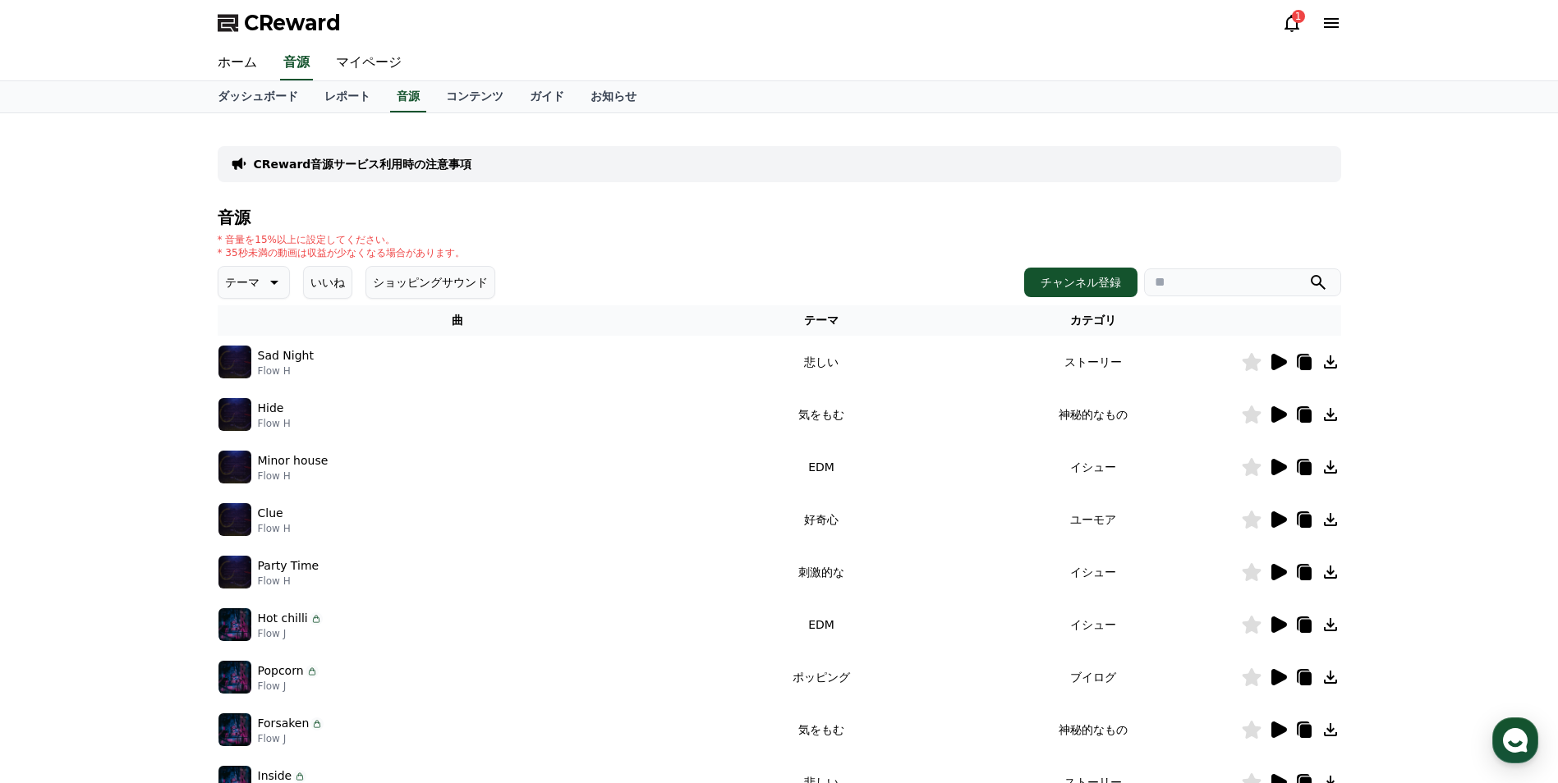
click at [1281, 521] on icon at bounding box center [1279, 520] width 16 height 16
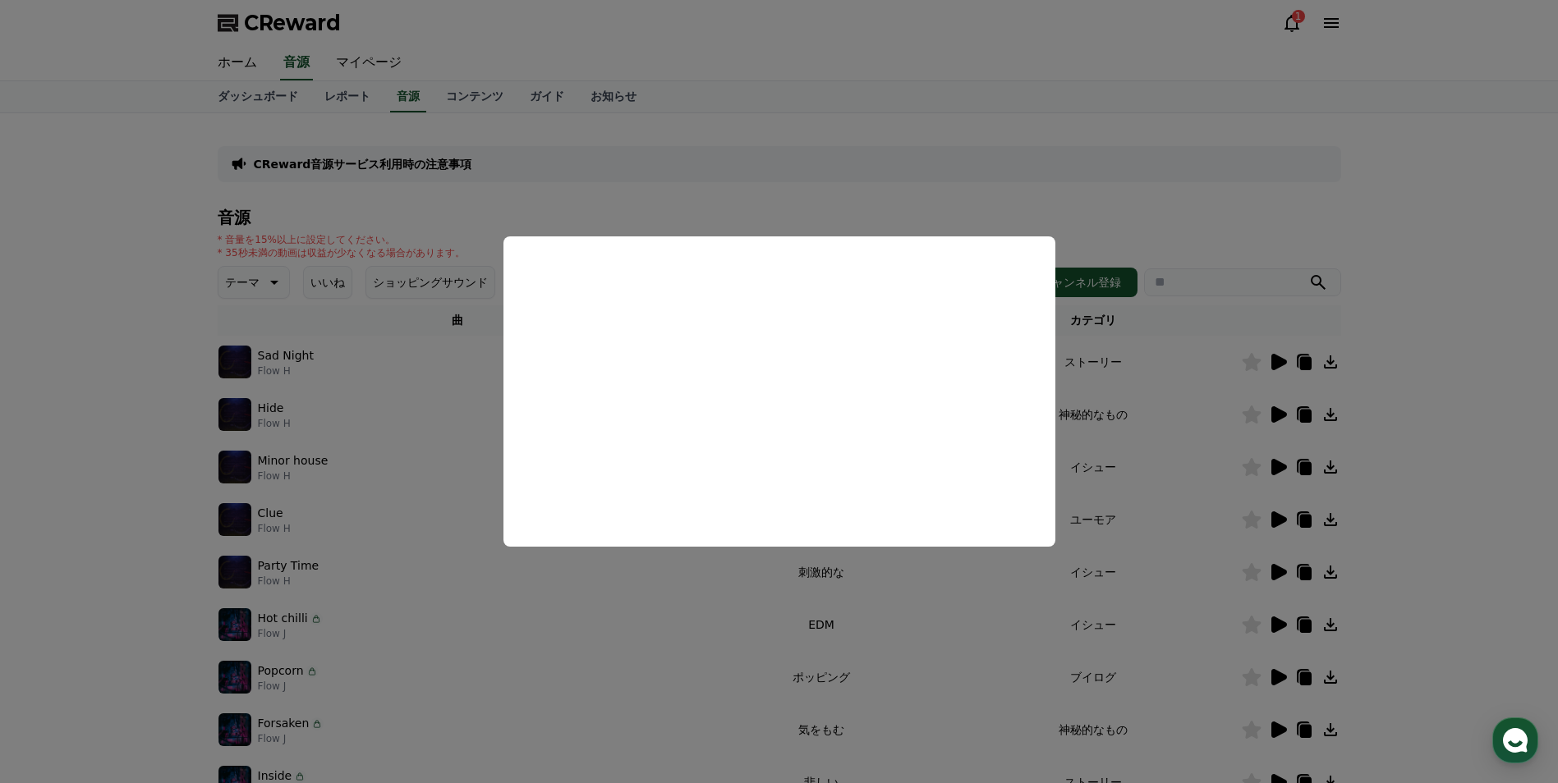
click at [699, 559] on button "close modal" at bounding box center [779, 391] width 1558 height 783
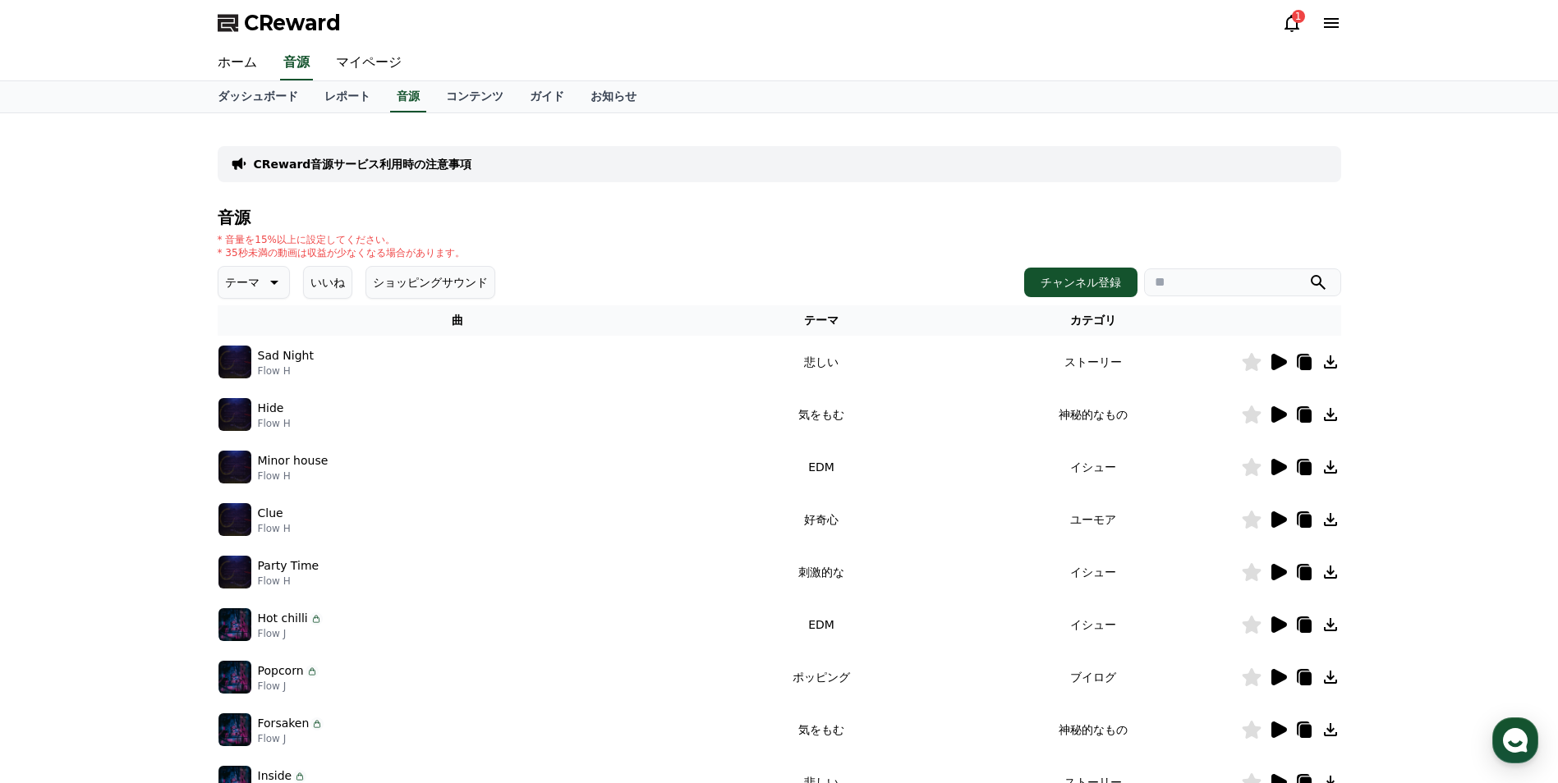
click at [248, 297] on button "テーマ" at bounding box center [254, 282] width 72 height 33
click at [324, 275] on button "いいね" at bounding box center [327, 282] width 49 height 33
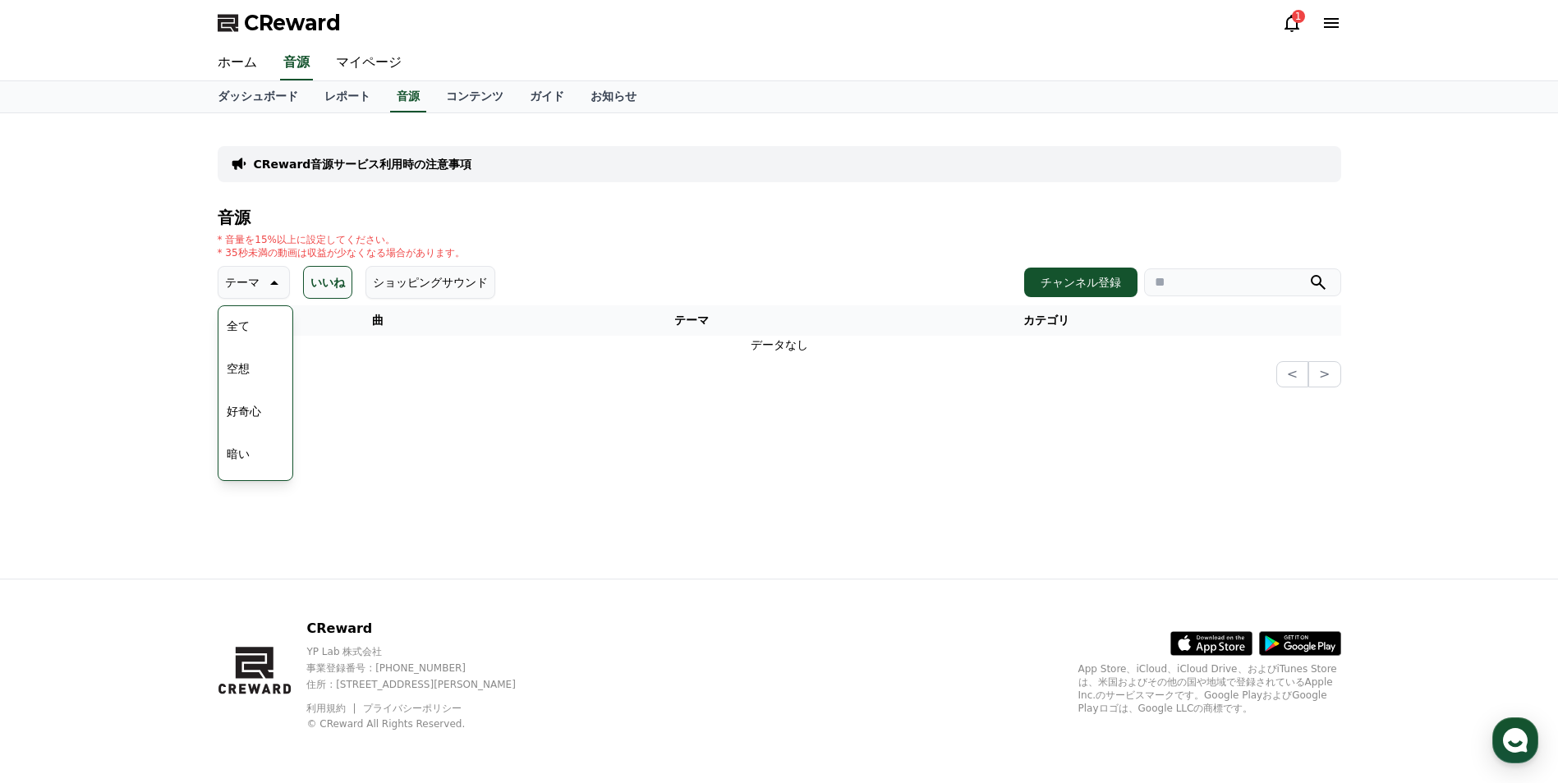
click at [323, 282] on button "いいね" at bounding box center [327, 282] width 49 height 33
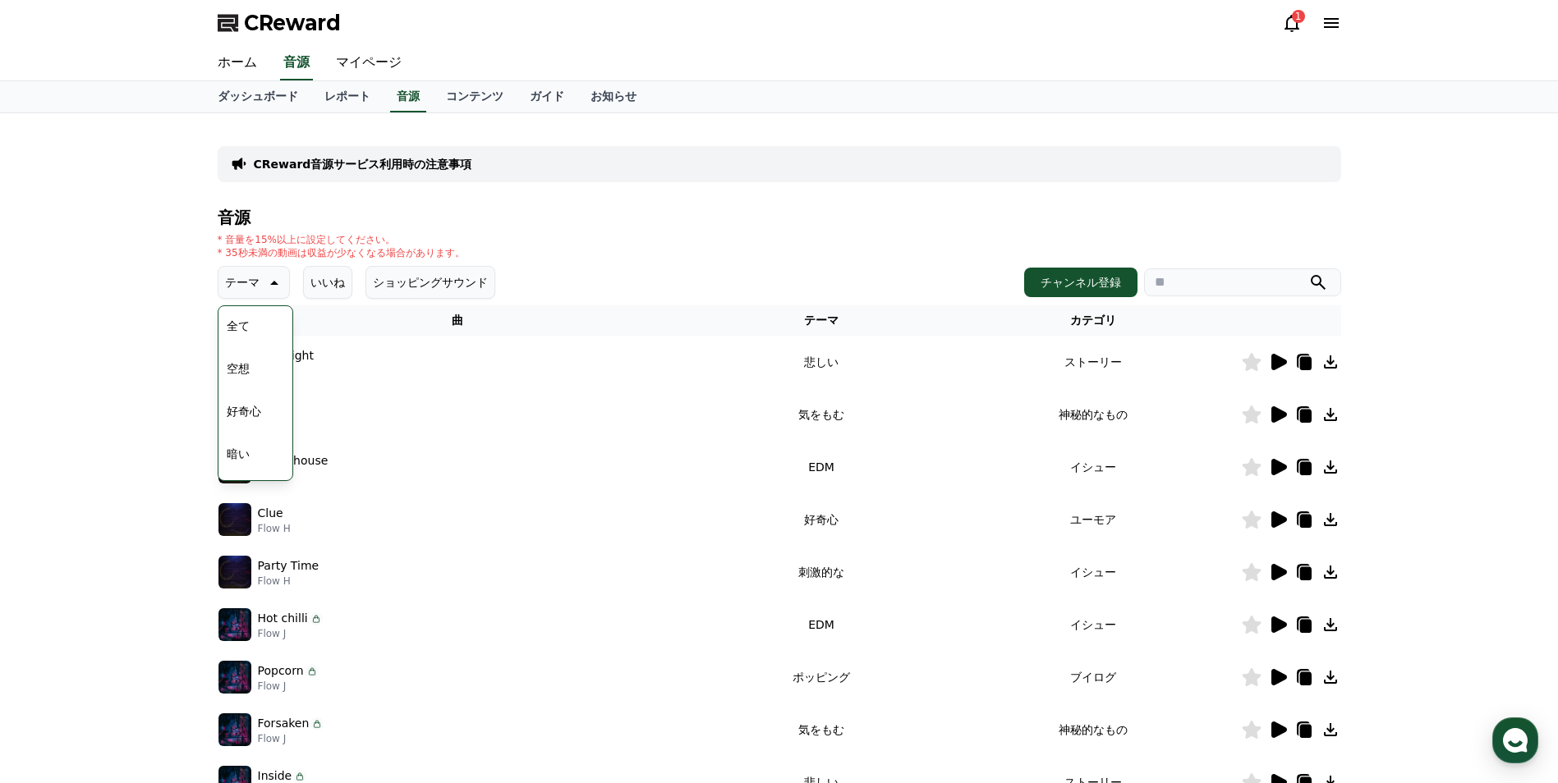
click at [269, 280] on icon at bounding box center [273, 283] width 20 height 20
click at [271, 271] on button "テーマ" at bounding box center [254, 282] width 72 height 33
click at [249, 338] on button "雄壮な" at bounding box center [244, 339] width 48 height 36
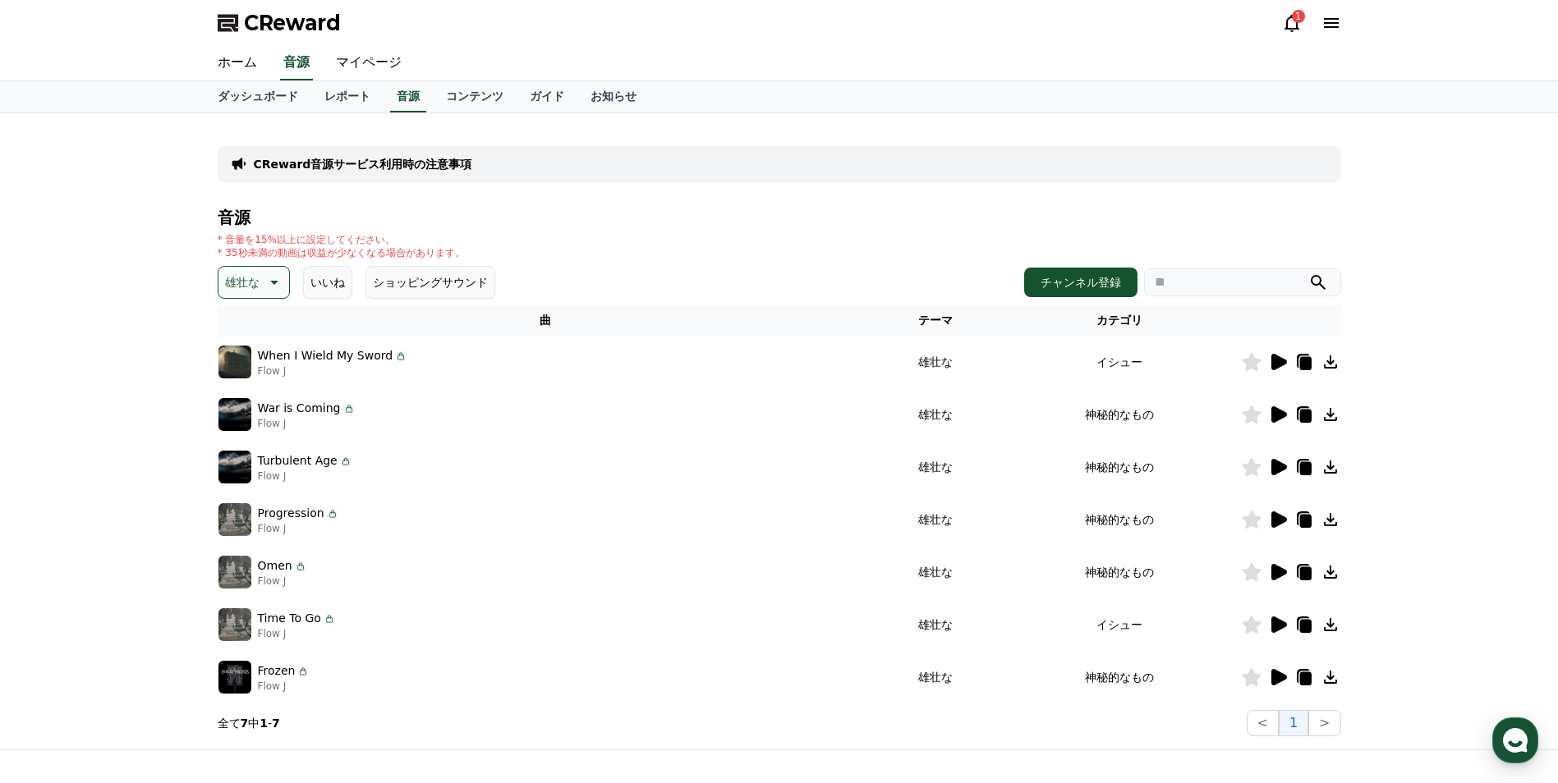
click at [1308, 676] on icon at bounding box center [1304, 679] width 11 height 13
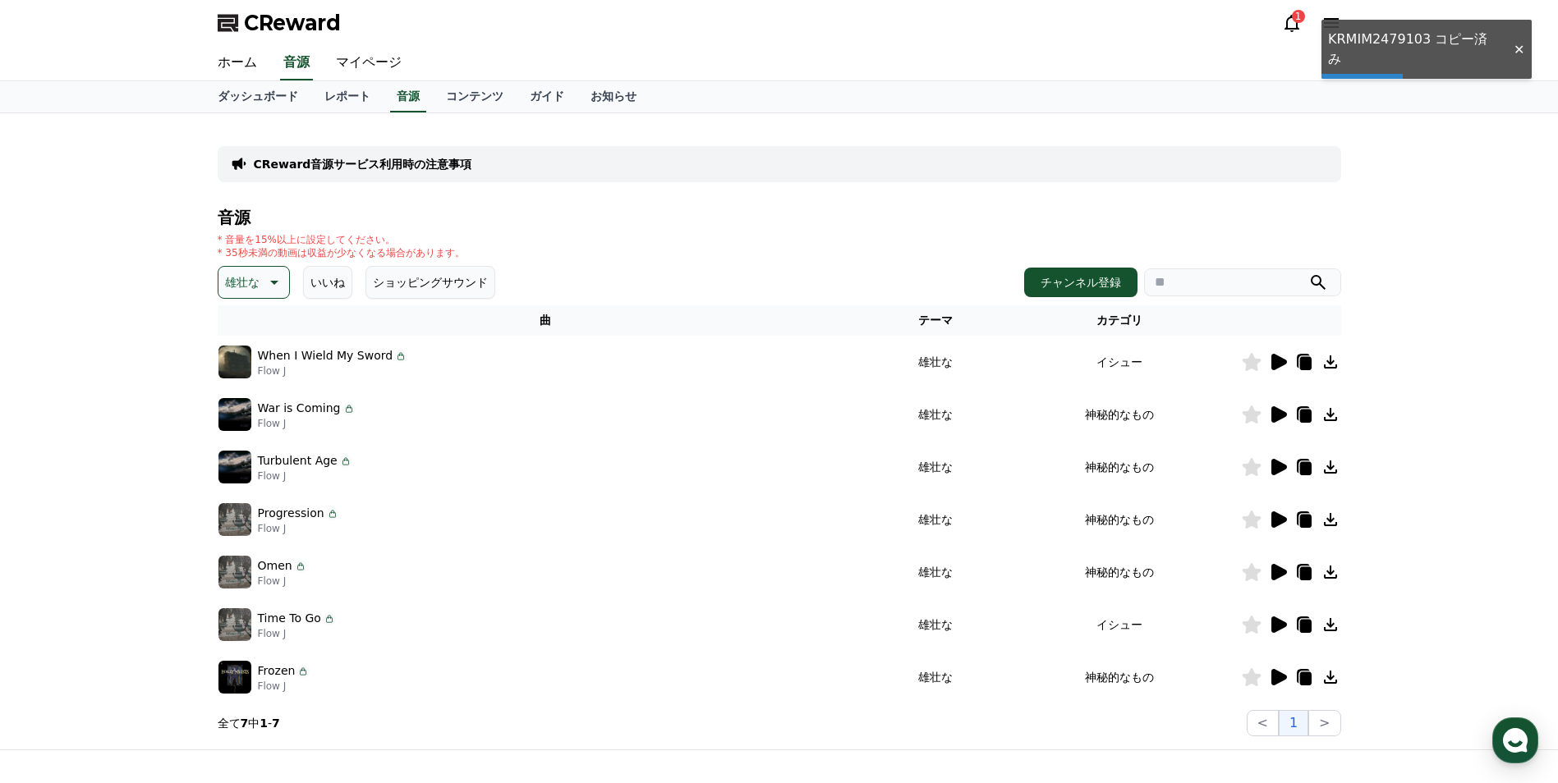
click at [1330, 677] on icon at bounding box center [1330, 677] width 13 height 13
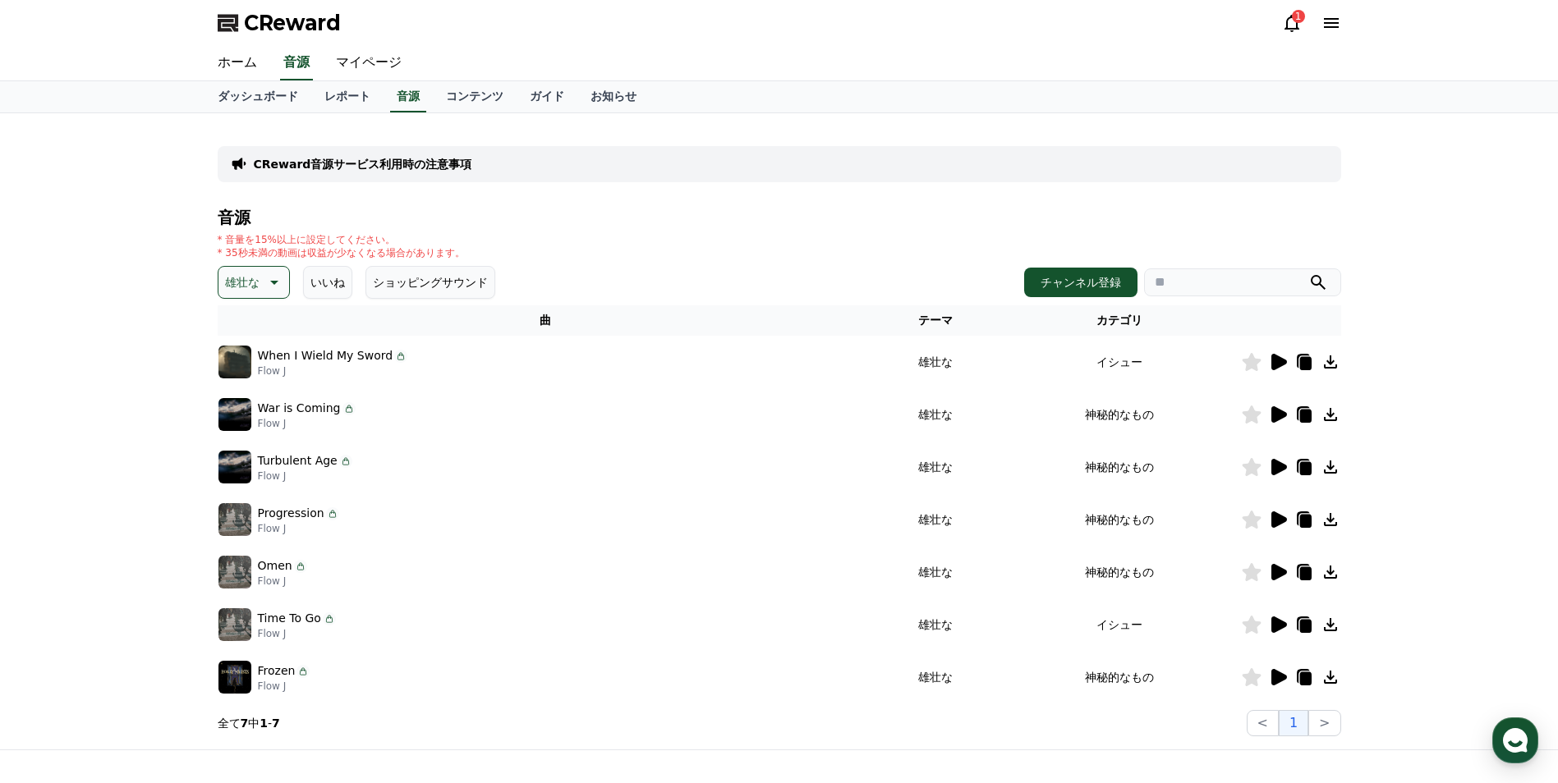
click at [298, 673] on icon at bounding box center [302, 671] width 13 height 13
click at [1281, 672] on icon at bounding box center [1278, 678] width 20 height 20
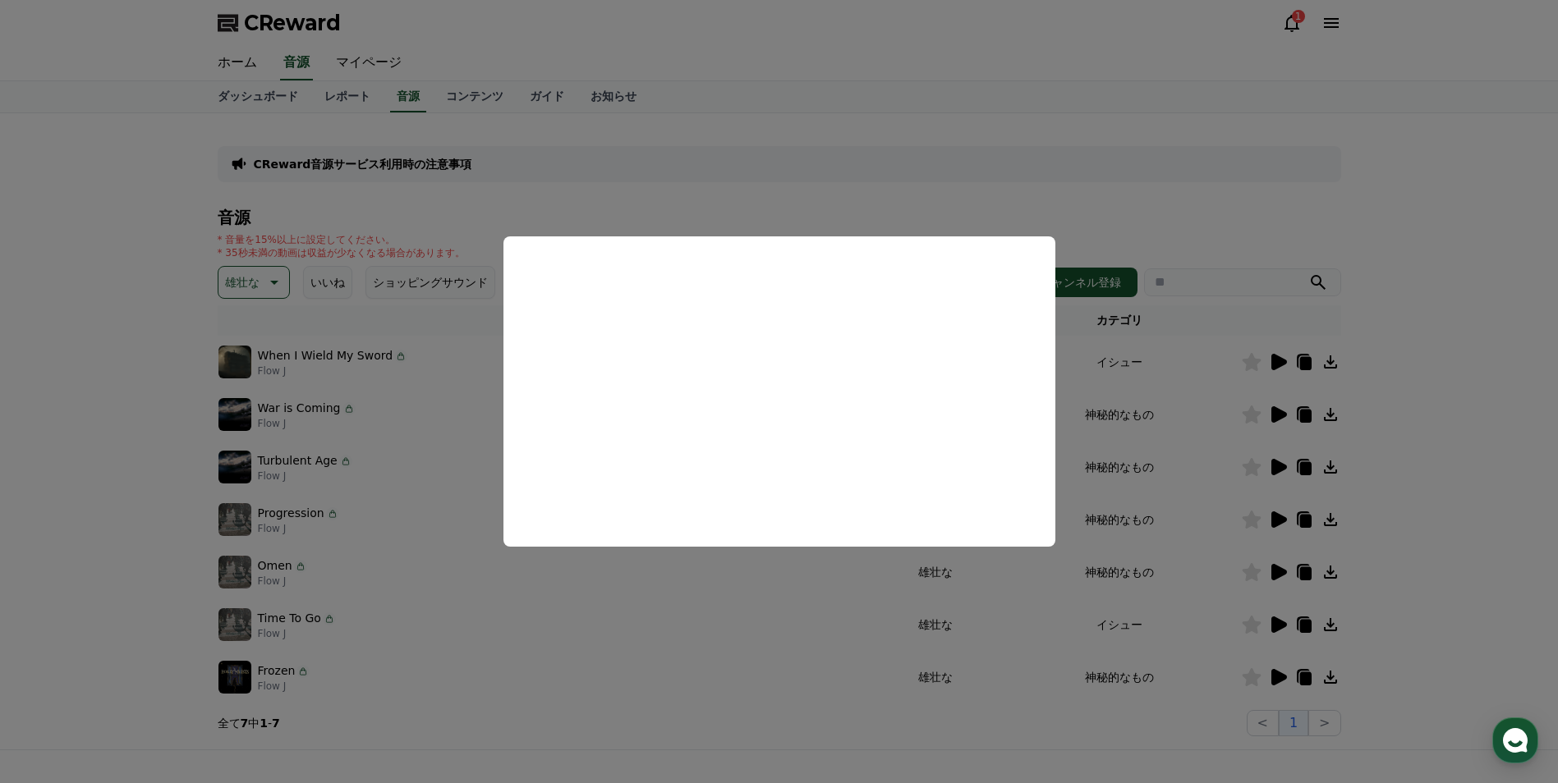
click at [738, 554] on button "close modal" at bounding box center [779, 391] width 1558 height 783
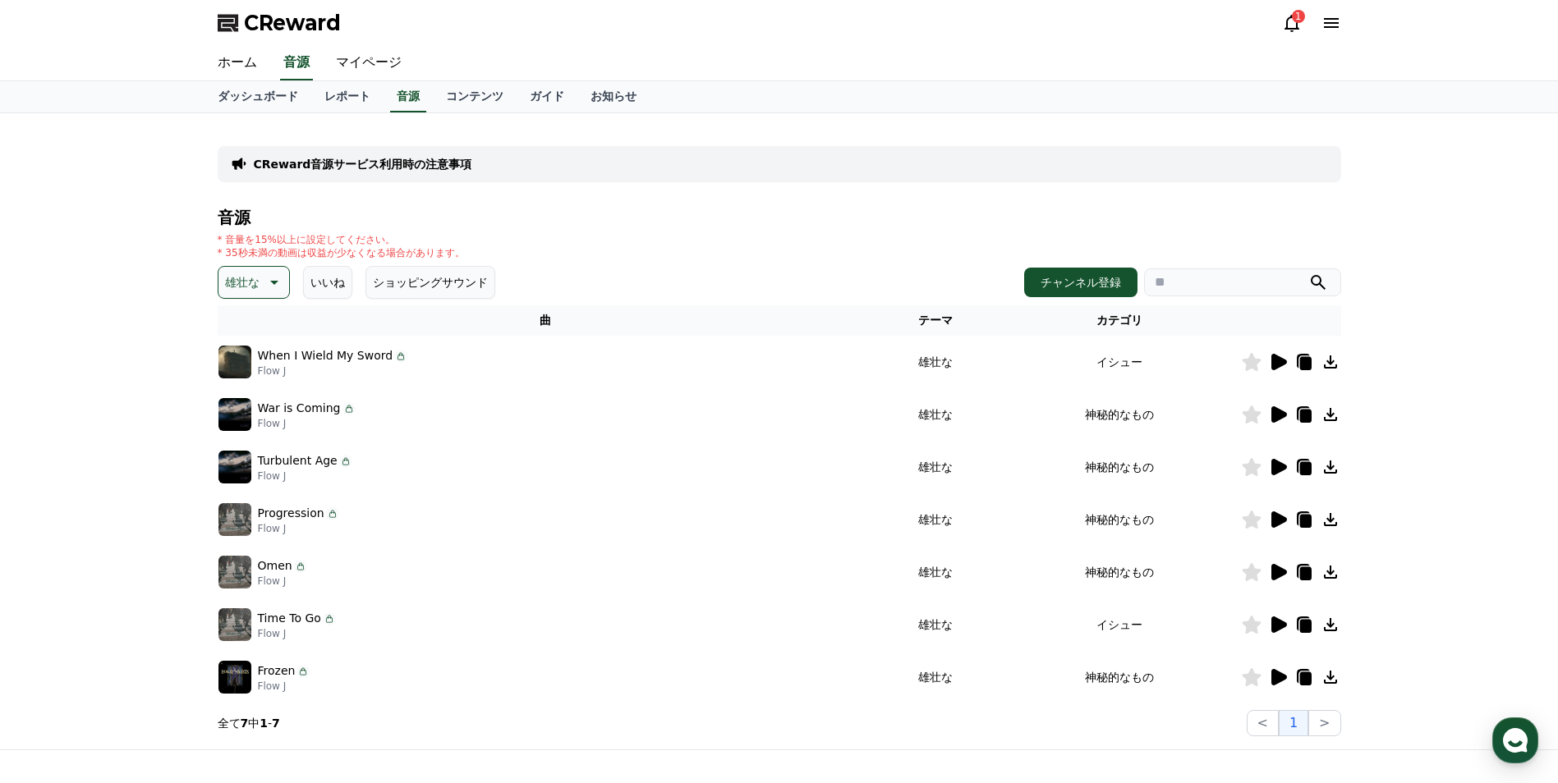
click at [1277, 622] on icon at bounding box center [1279, 625] width 16 height 16
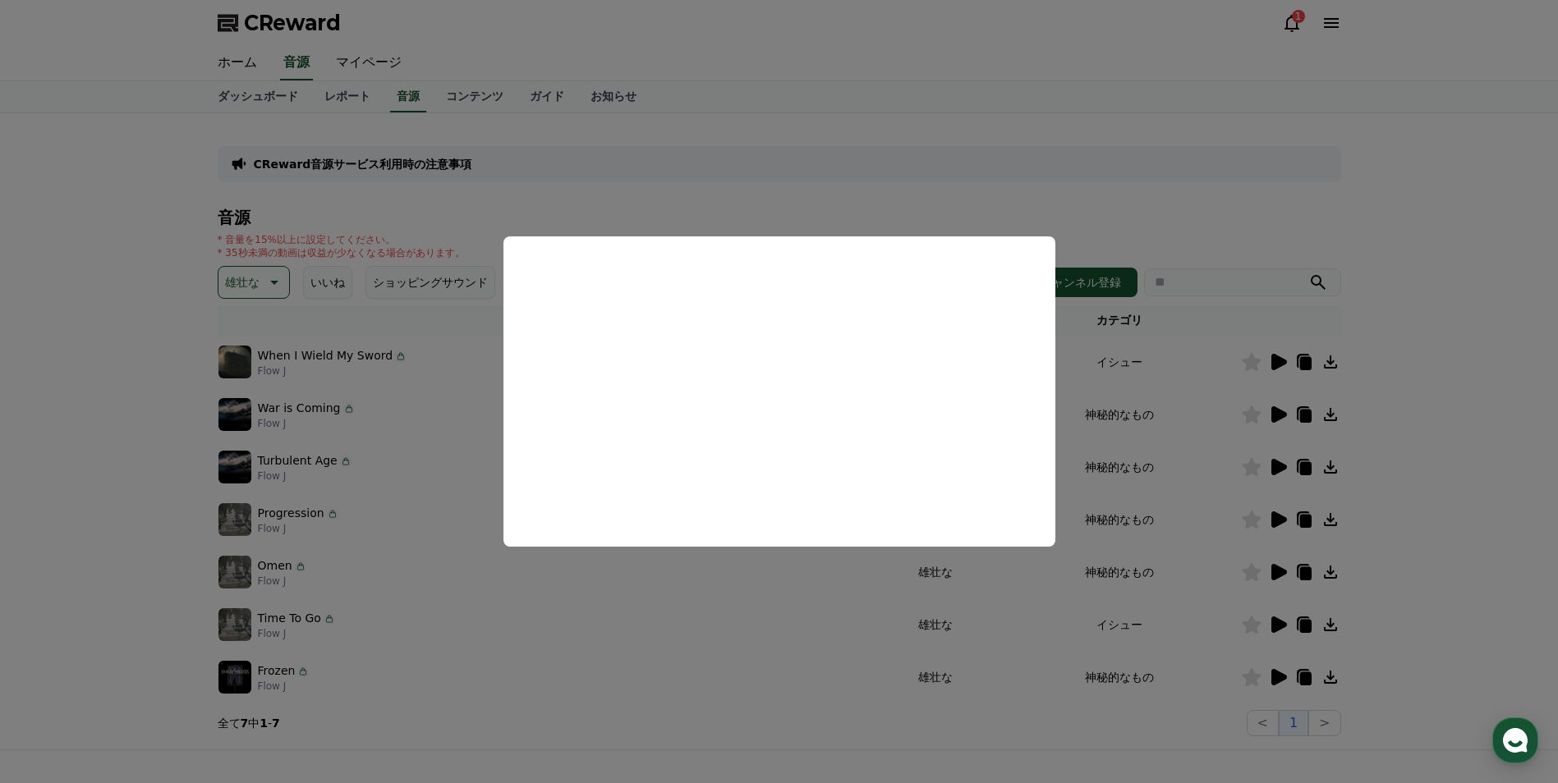
click at [962, 599] on button "close modal" at bounding box center [779, 391] width 1558 height 783
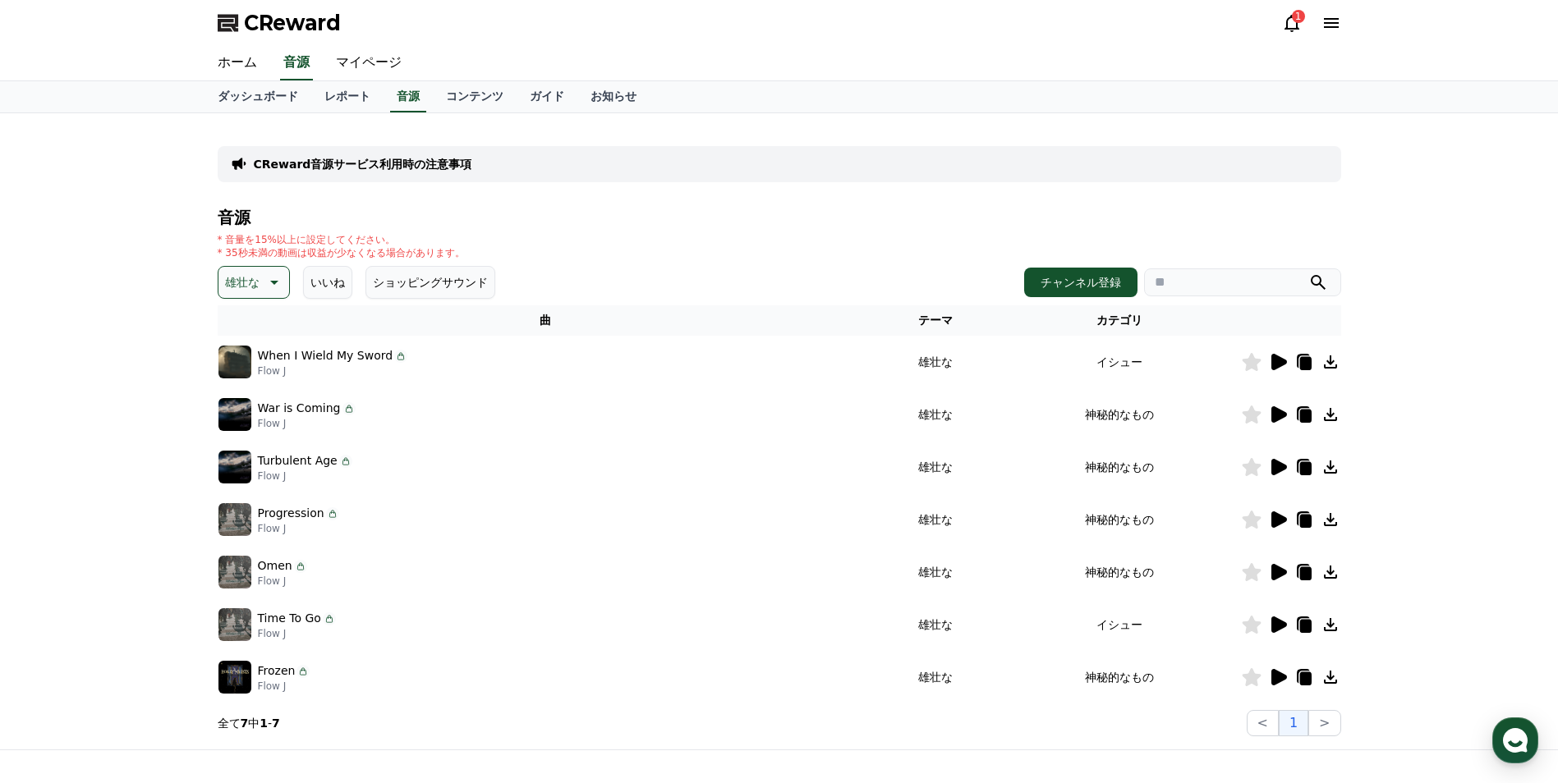
click at [1281, 572] on icon at bounding box center [1279, 572] width 16 height 16
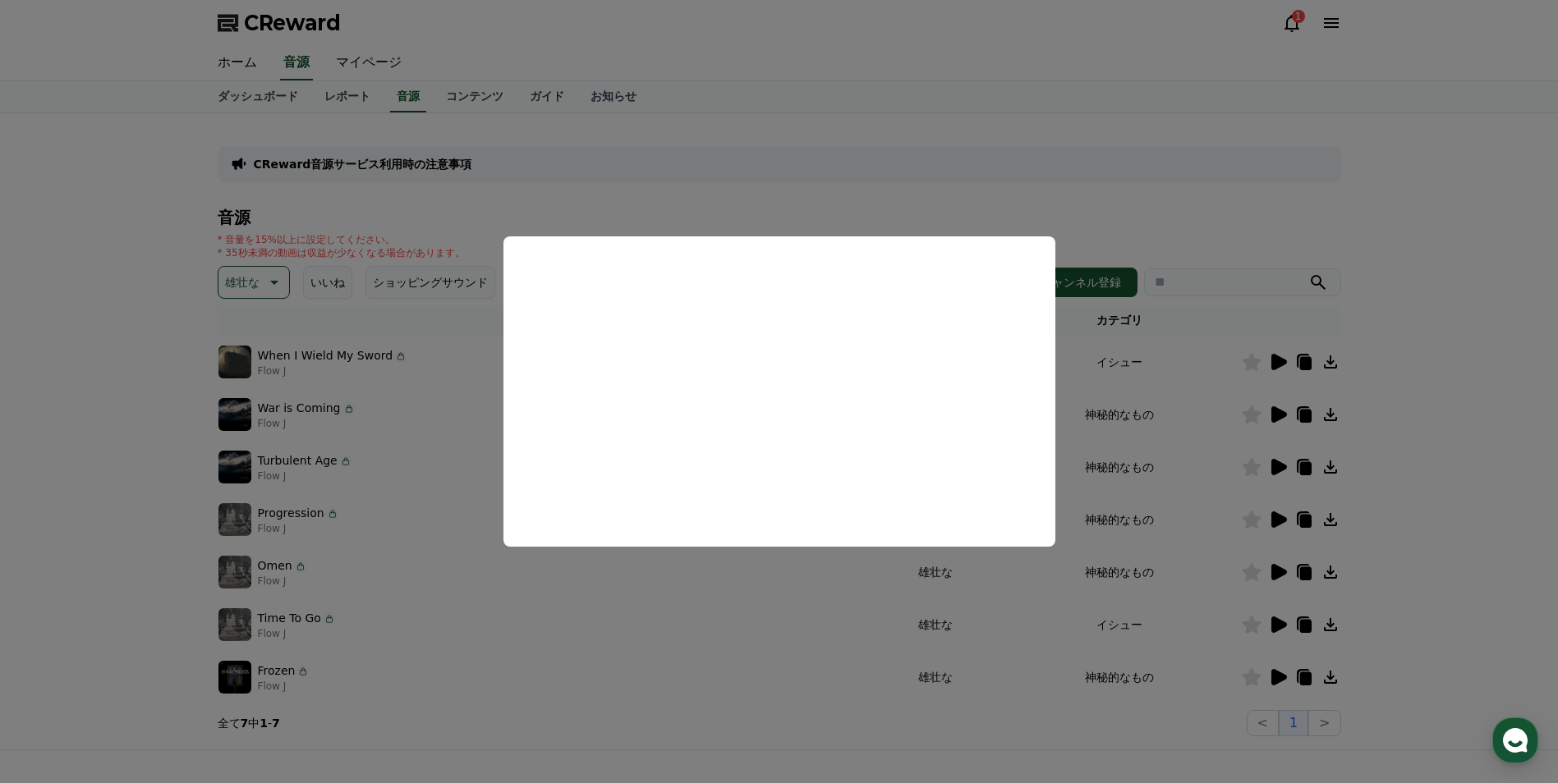
click at [784, 567] on button "close modal" at bounding box center [779, 391] width 1558 height 783
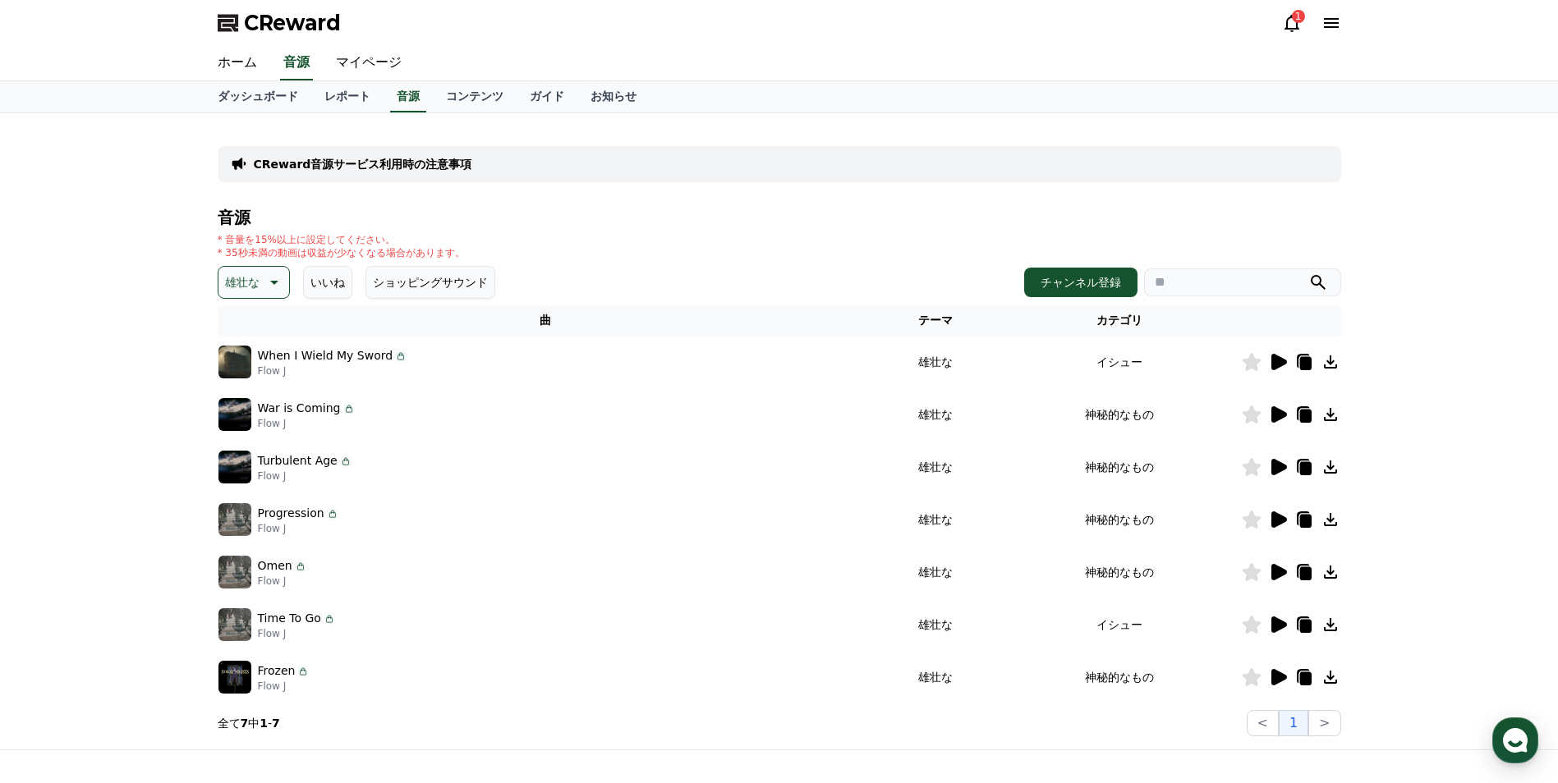
click at [1265, 518] on div at bounding box center [1291, 520] width 99 height 20
click at [1274, 519] on icon at bounding box center [1279, 520] width 16 height 16
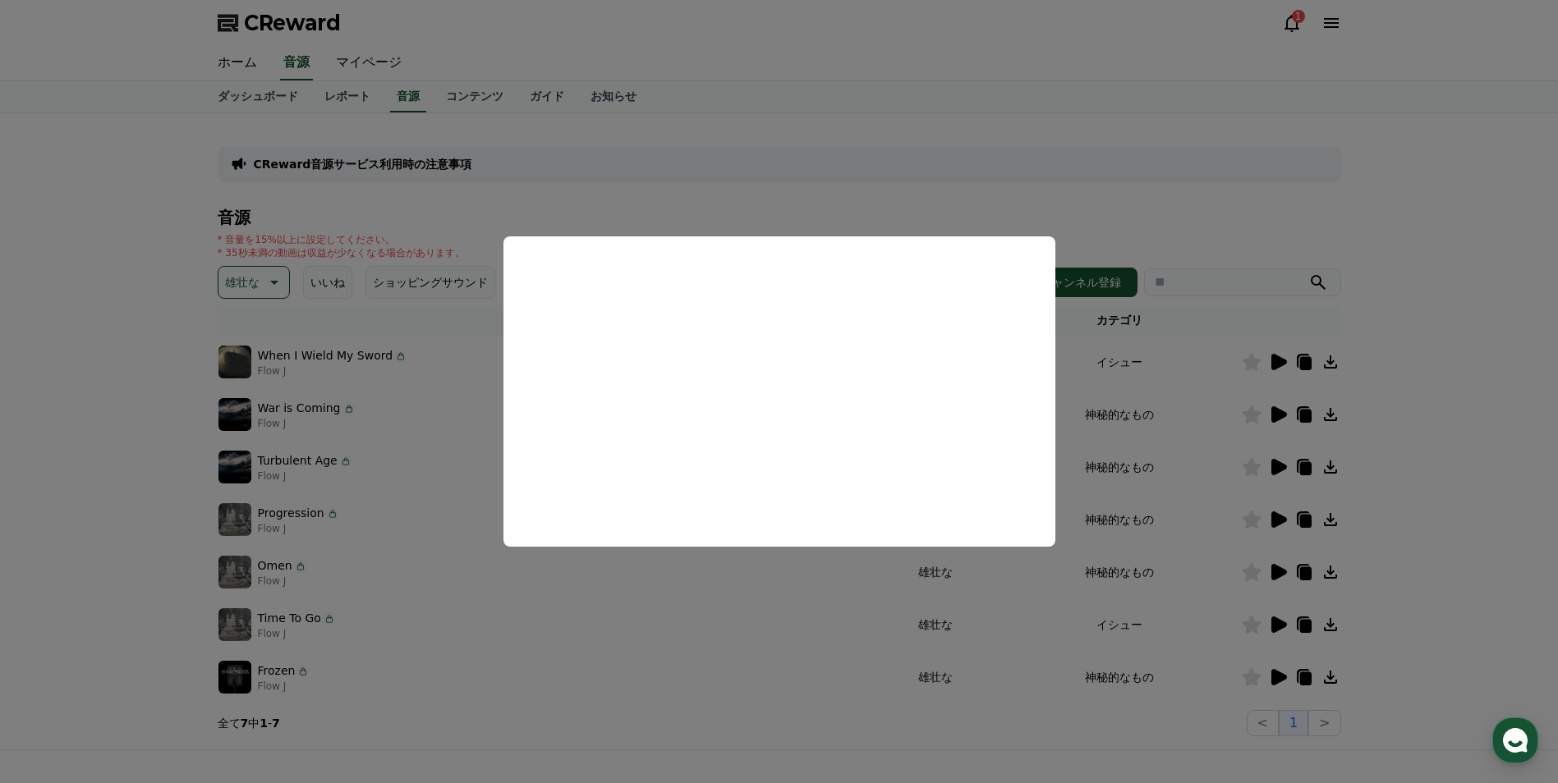
click at [806, 571] on button "close modal" at bounding box center [779, 391] width 1558 height 783
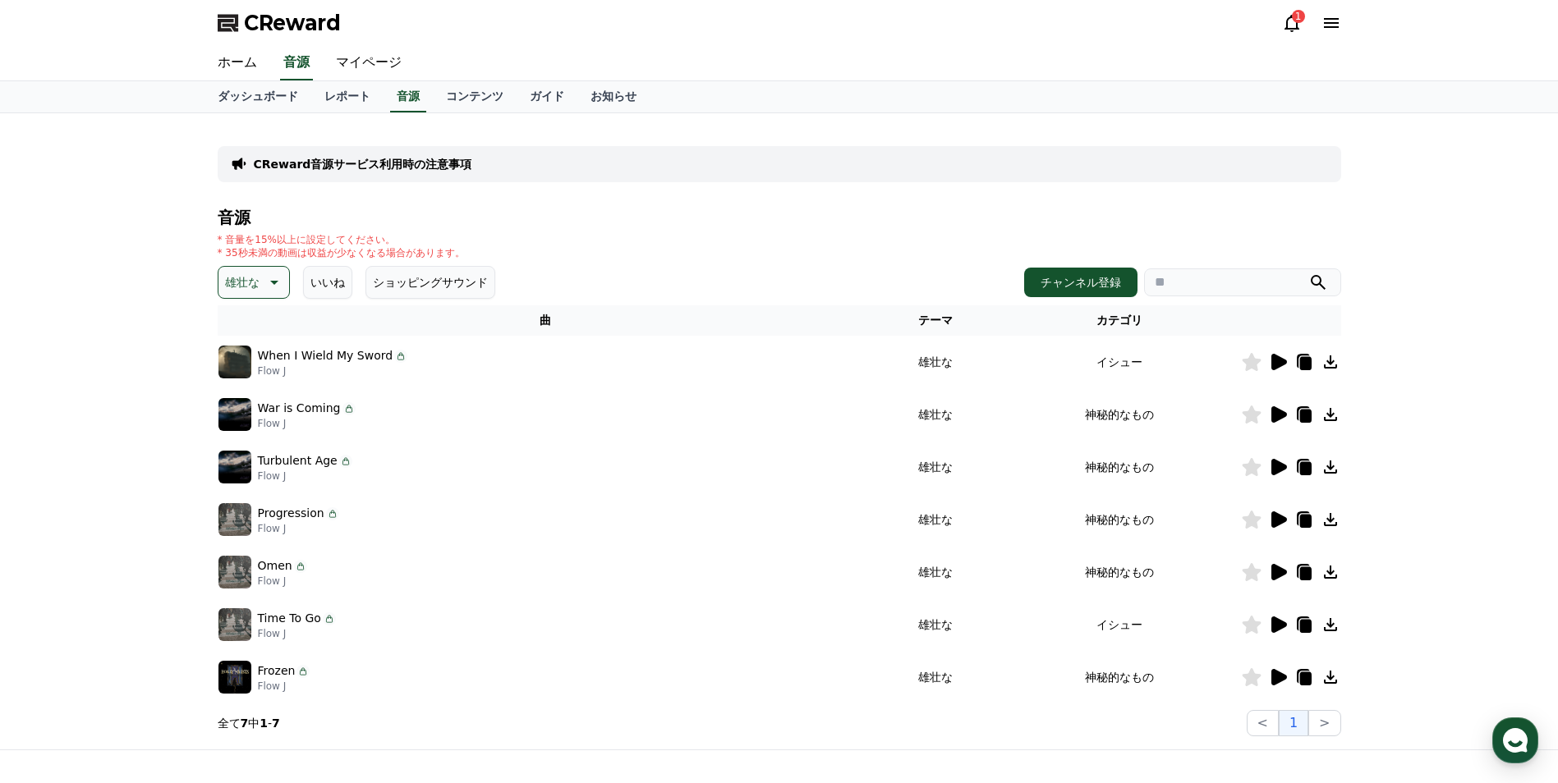
click at [1285, 470] on icon at bounding box center [1278, 467] width 20 height 20
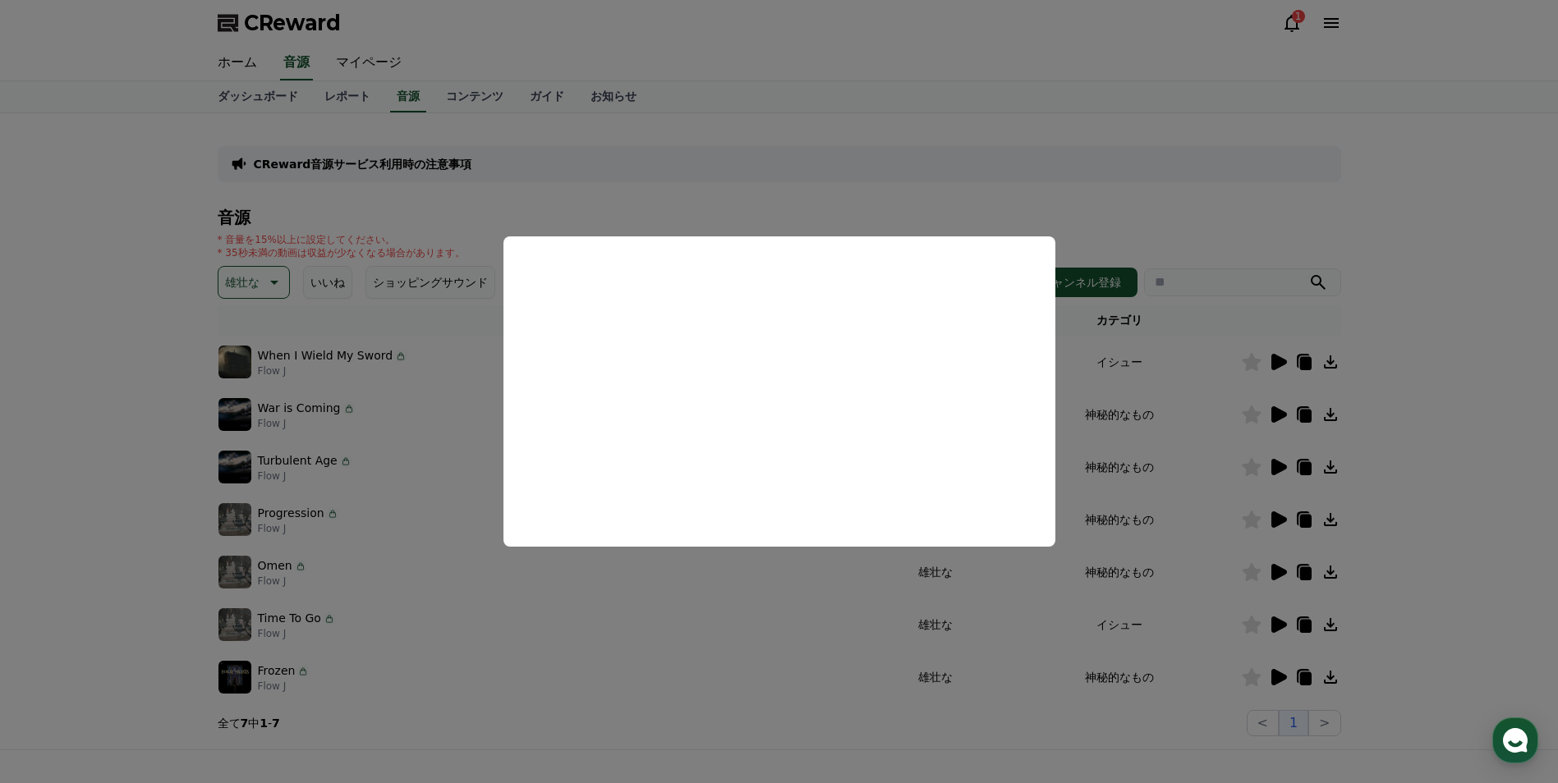
click at [817, 590] on button "close modal" at bounding box center [779, 391] width 1558 height 783
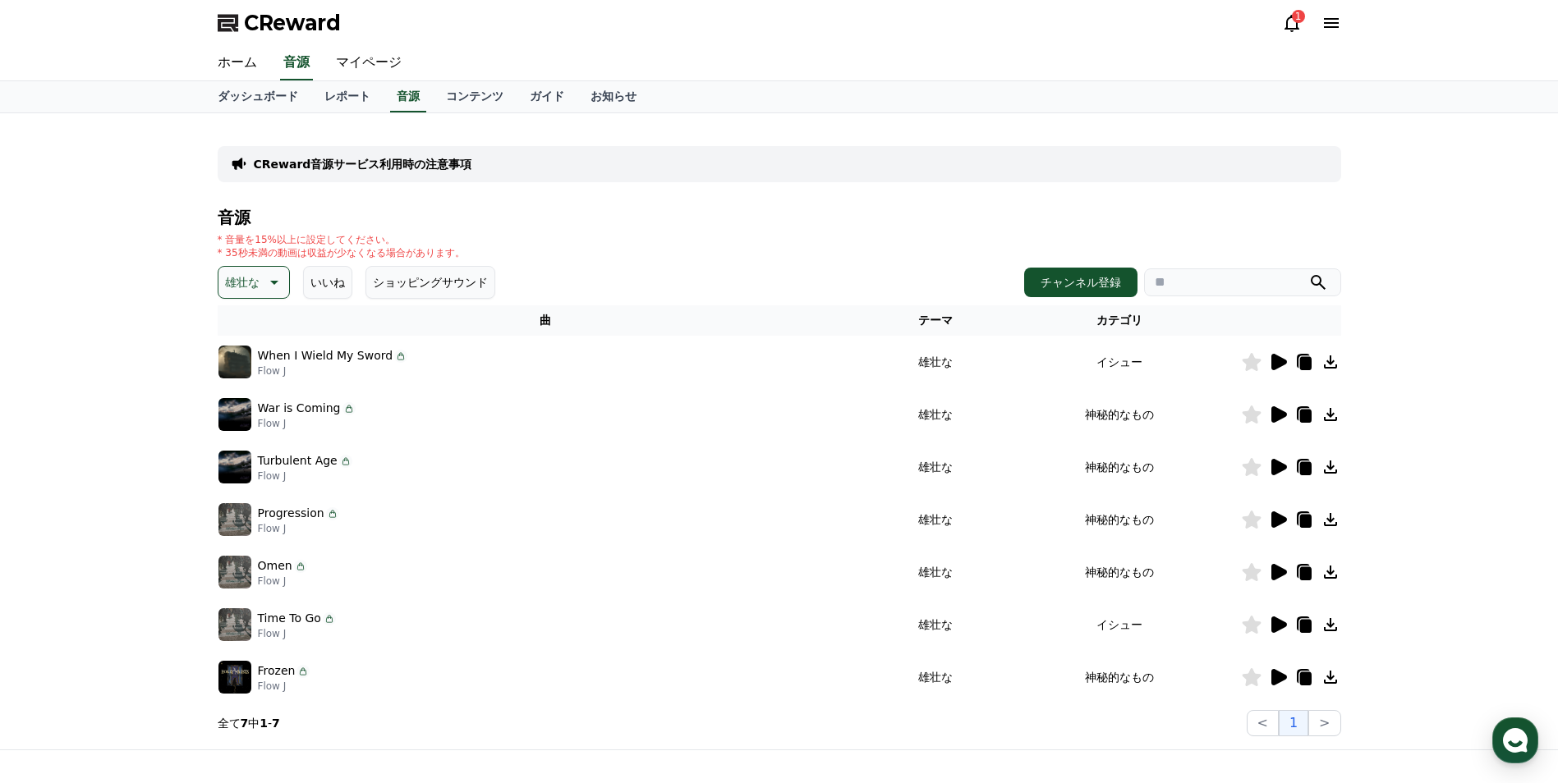
click at [1273, 473] on icon at bounding box center [1279, 467] width 16 height 16
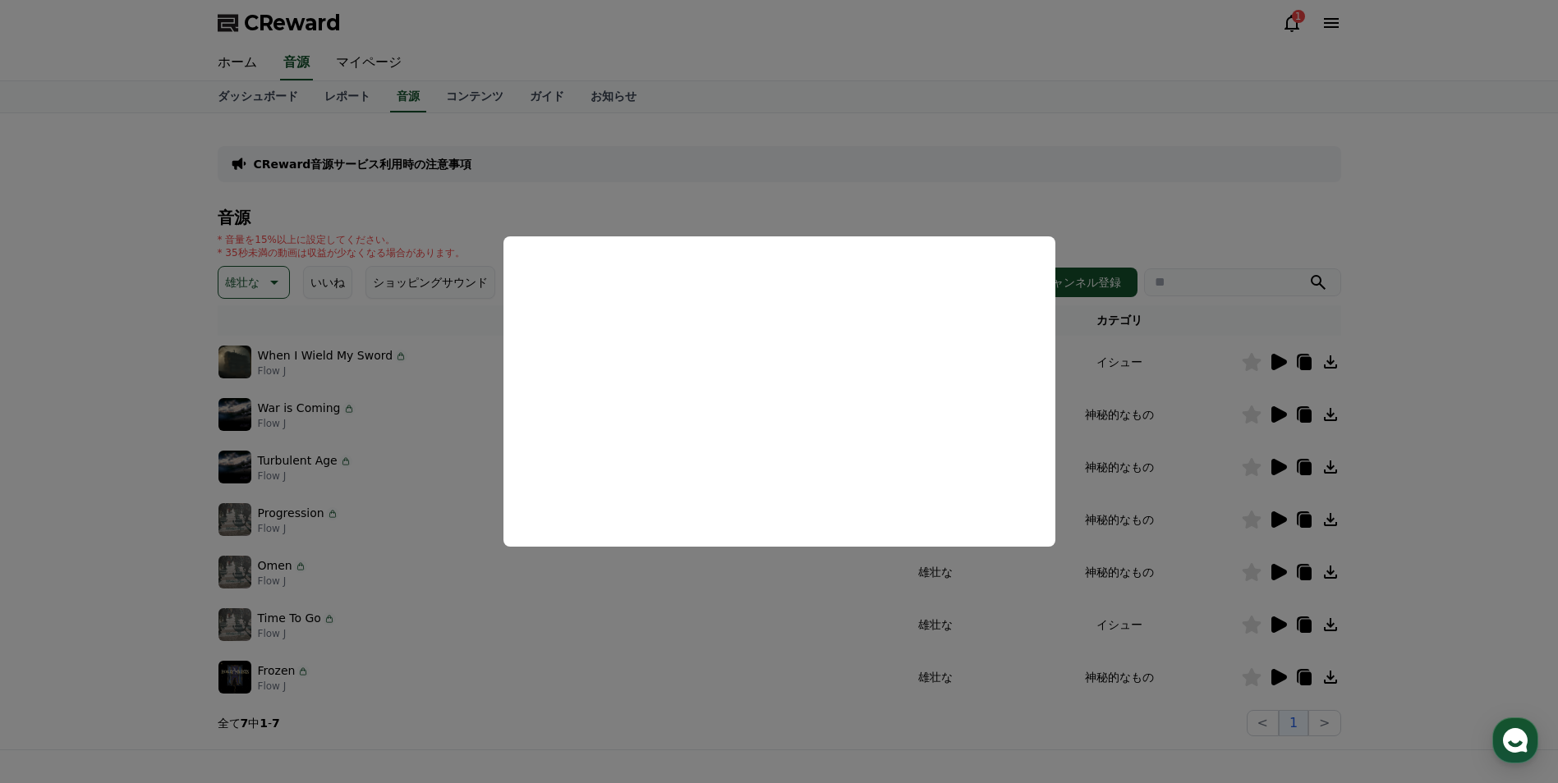
click at [837, 565] on button "close modal" at bounding box center [779, 391] width 1558 height 783
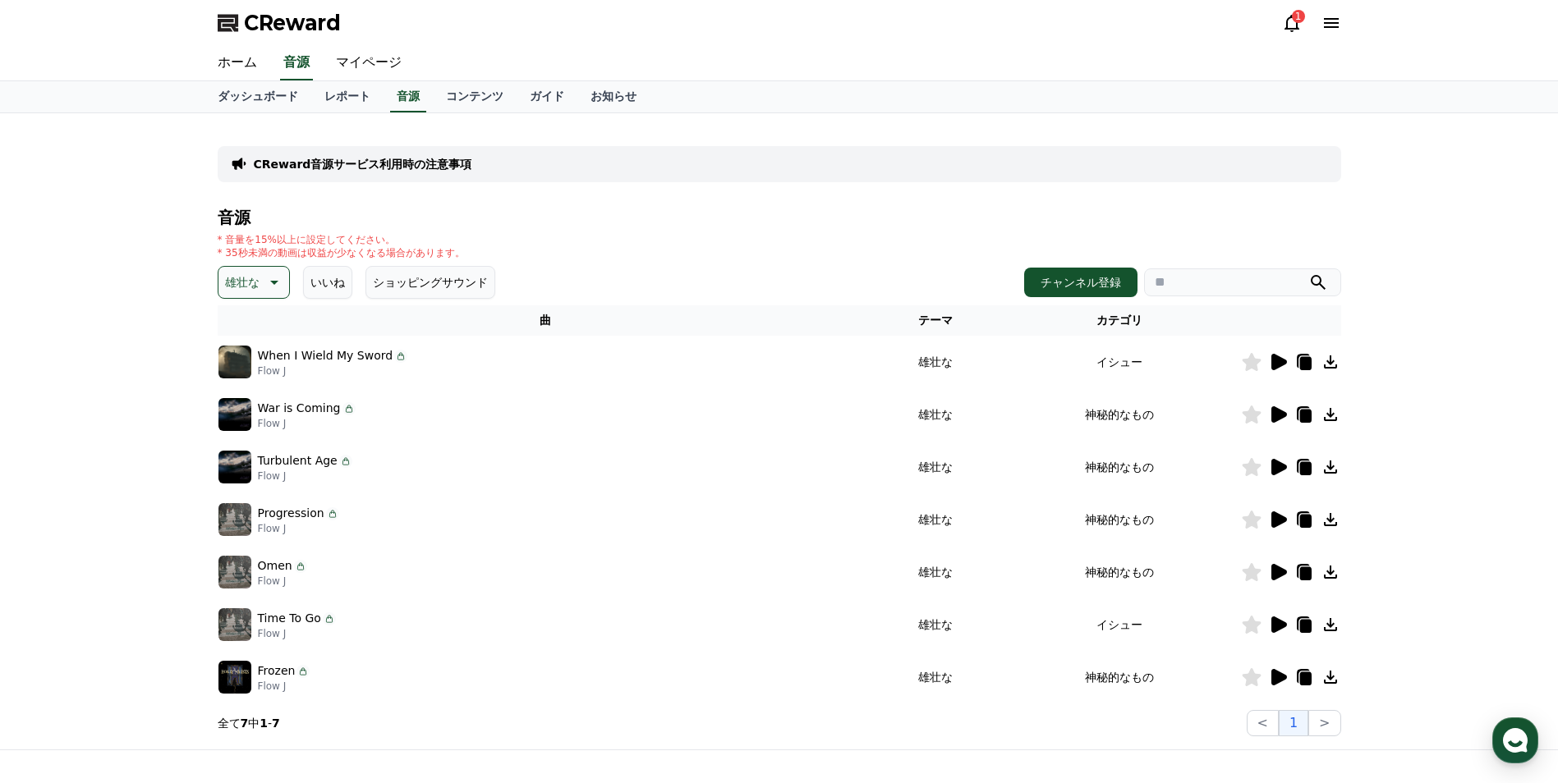
click at [1330, 466] on icon at bounding box center [1330, 467] width 13 height 13
